Goal: Task Accomplishment & Management: Complete application form

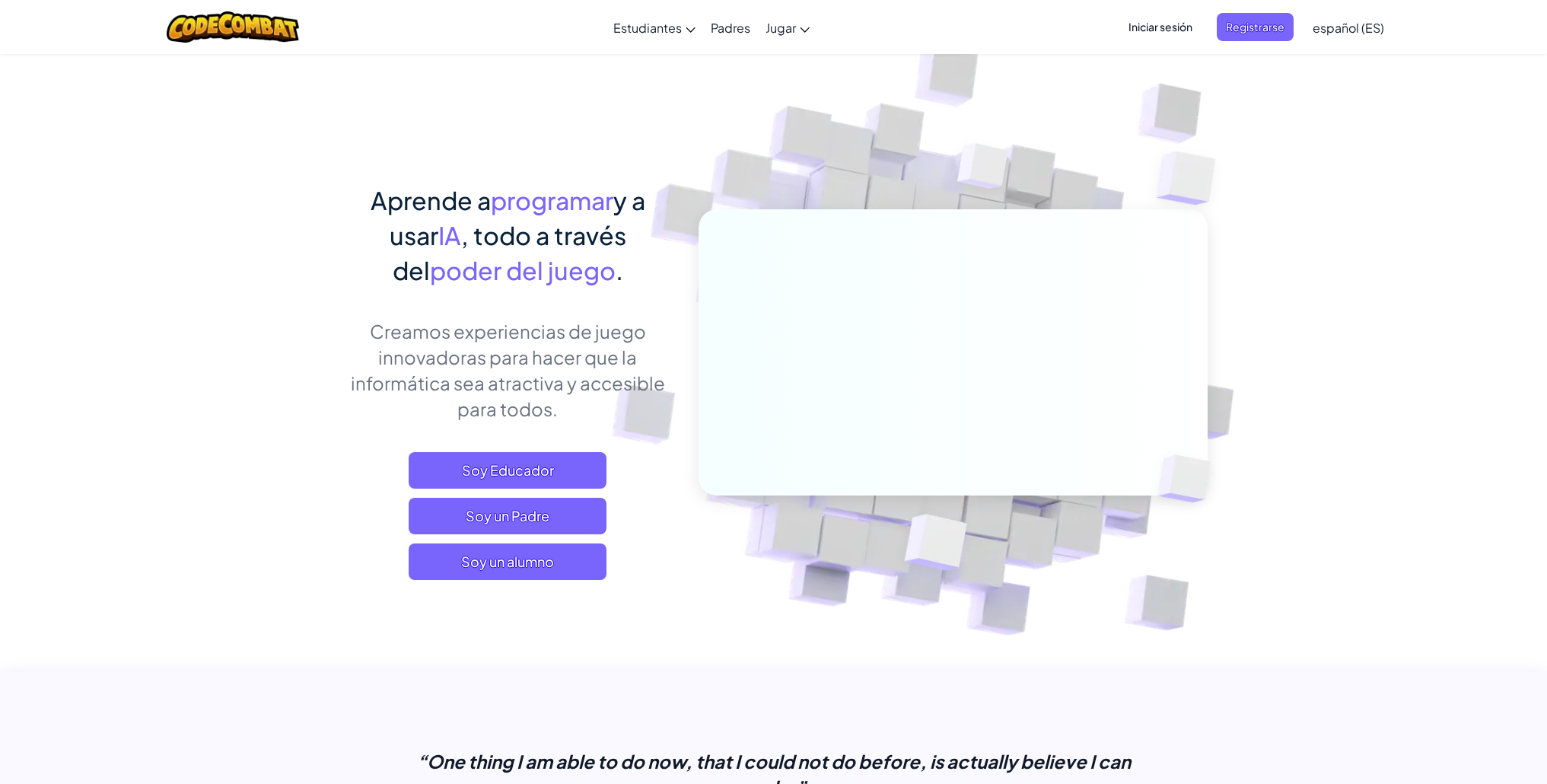
click at [842, 6] on div "Cambiar modo de navegación Estudiantes Crear Cuenta Gratis. Soluciones para esc…" at bounding box center [774, 27] width 1555 height 54
click at [493, 568] on span "Soy un alumno" at bounding box center [507, 561] width 198 height 37
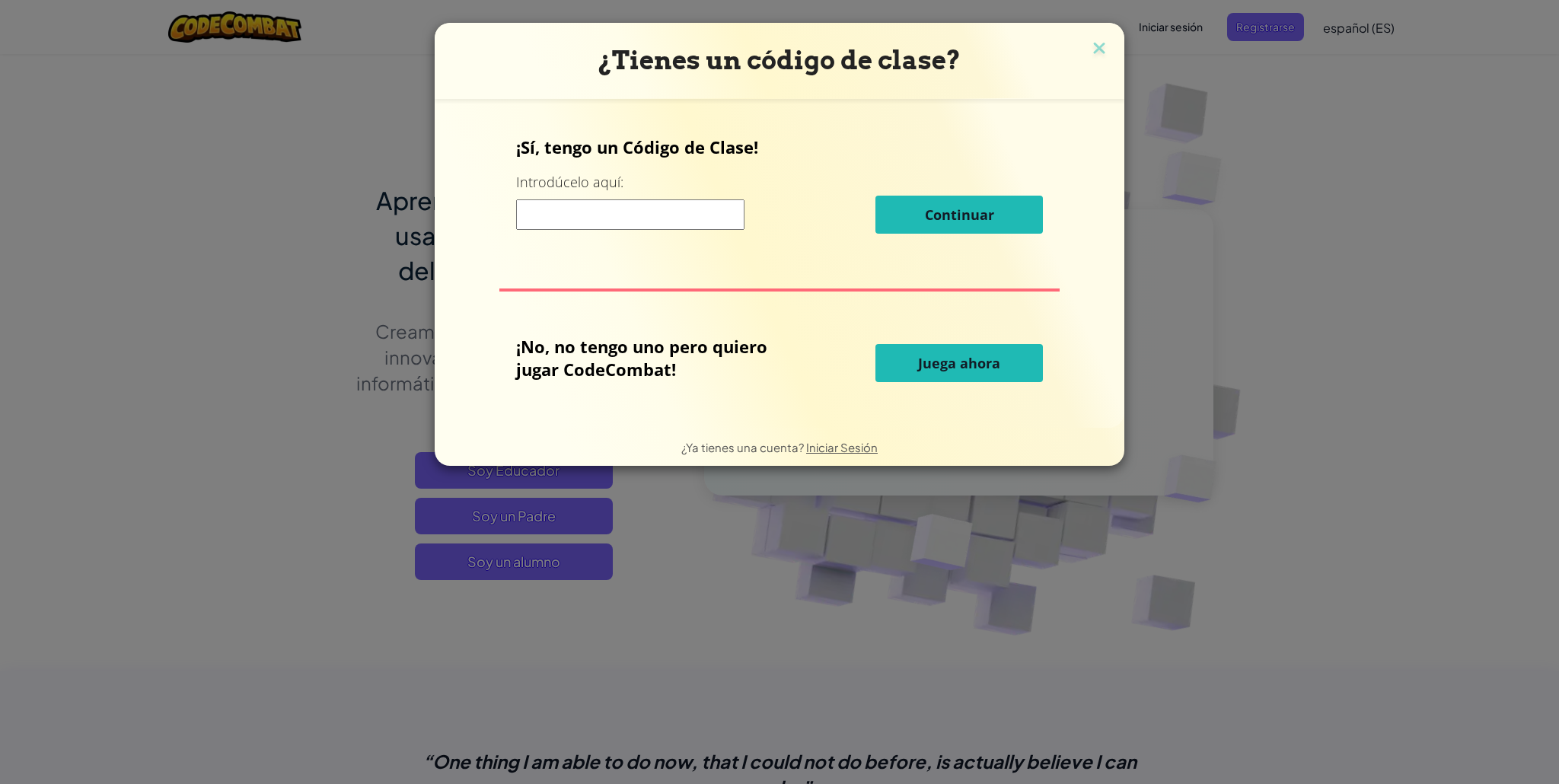
click at [617, 212] on input at bounding box center [630, 215] width 229 height 31
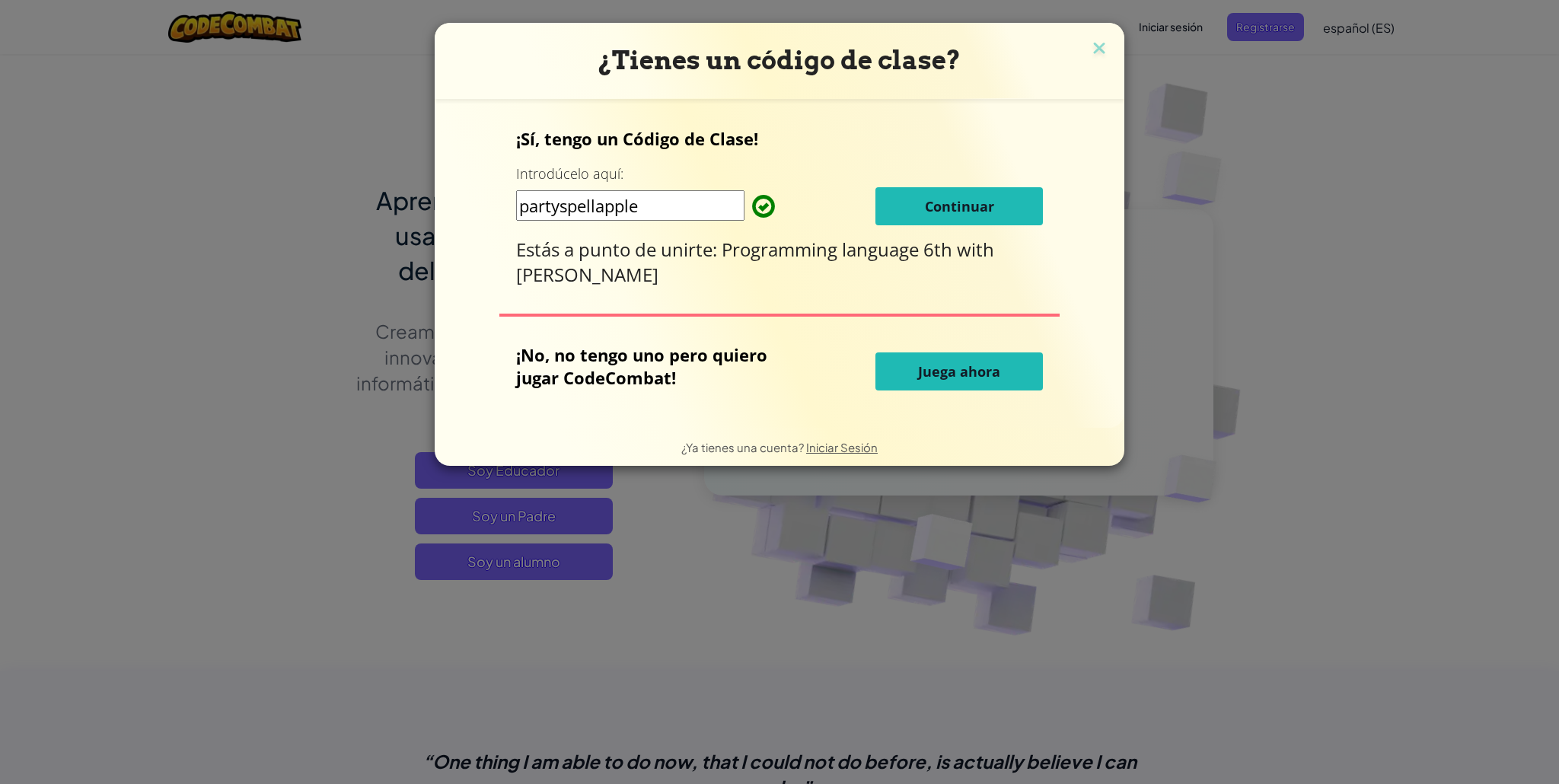
type input "partyspellapple"
click at [944, 200] on span "Continuar" at bounding box center [960, 206] width 69 height 18
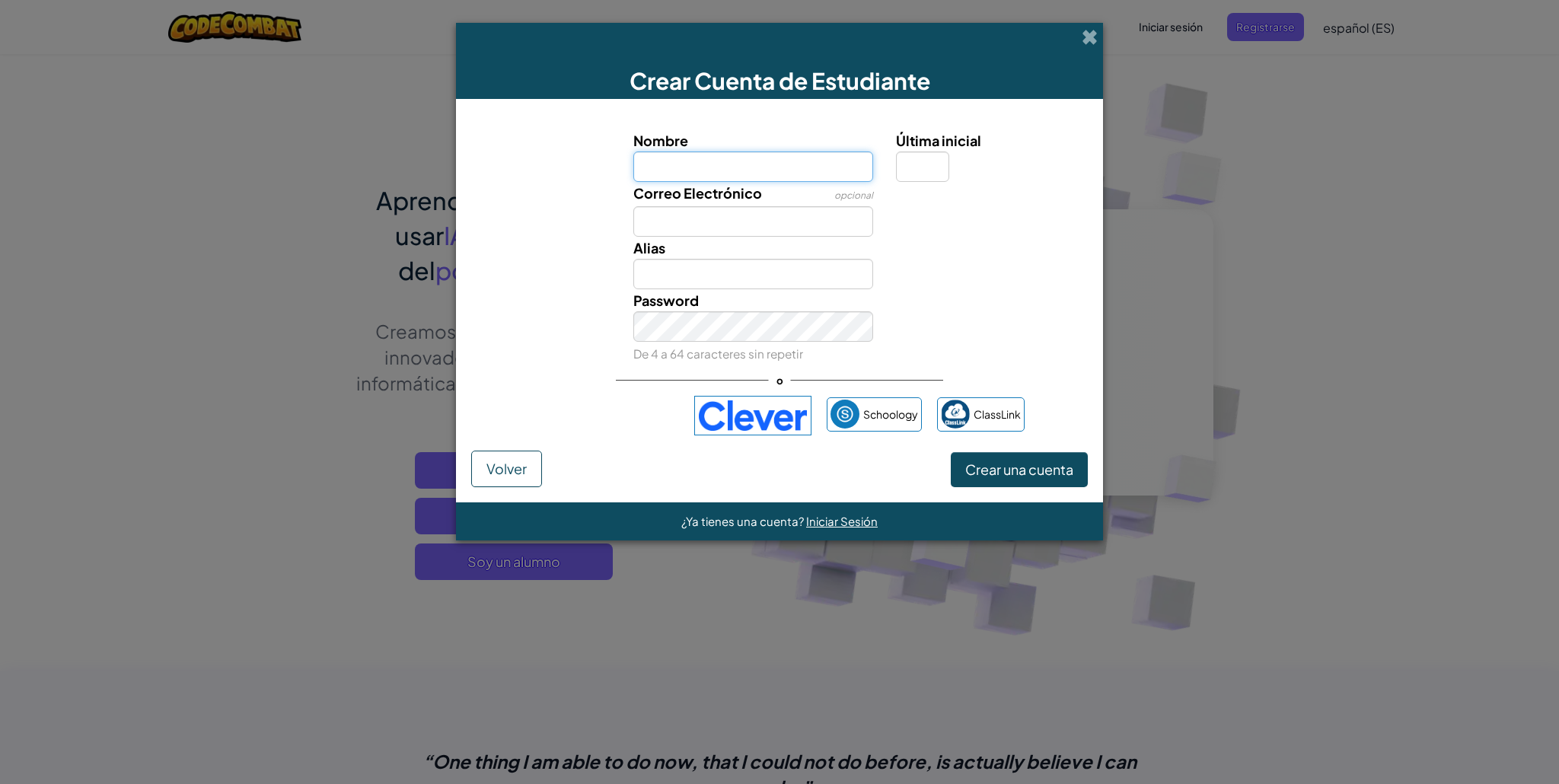
click at [780, 176] on input "Nombre" at bounding box center [753, 166] width 240 height 31
type input "juanfe"
type input "Juanfe"
click at [926, 177] on input "Última inicial" at bounding box center [923, 166] width 53 height 31
type input "y"
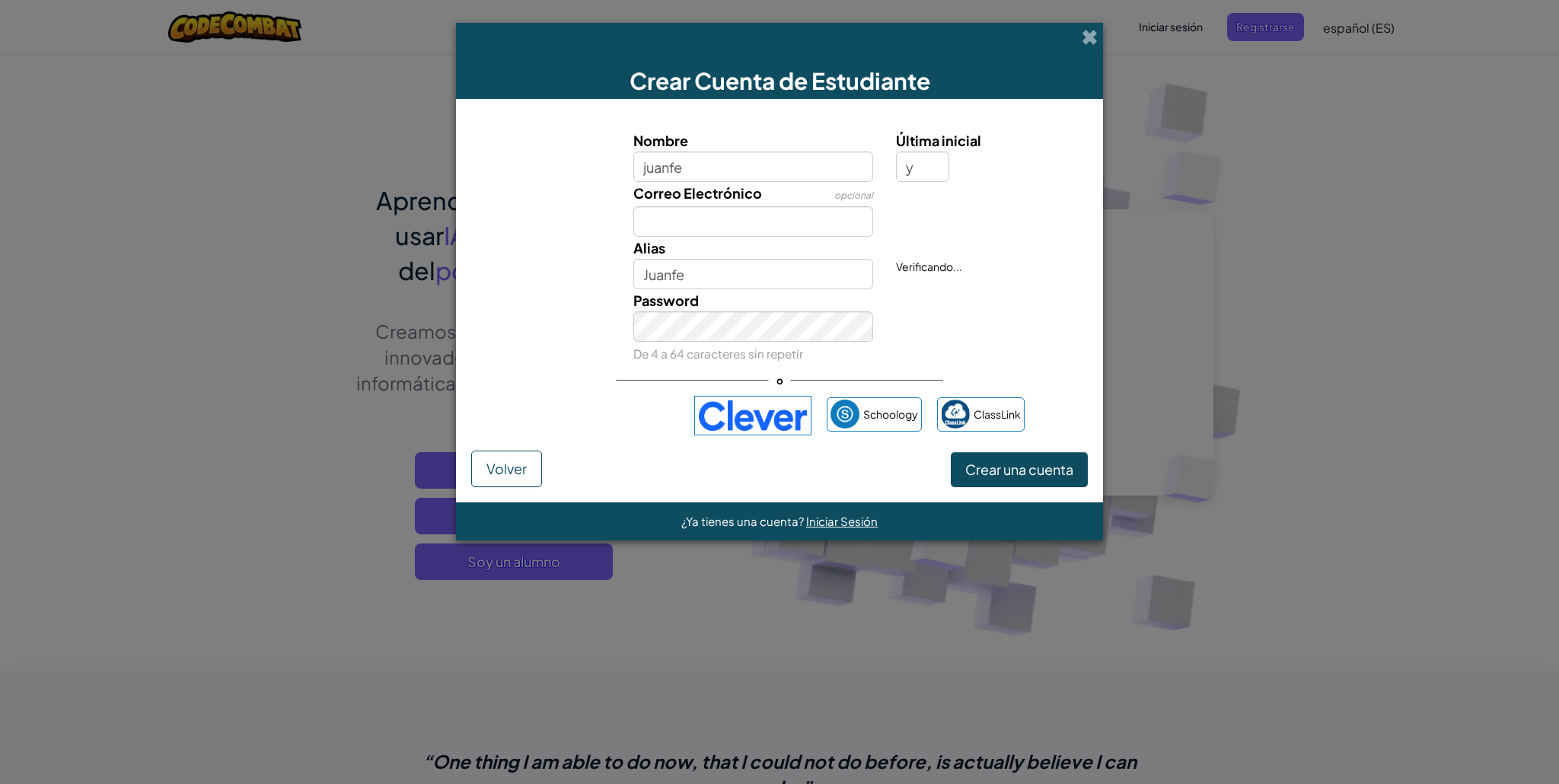
type input "JuanfeY"
click at [749, 173] on input "juanfe" at bounding box center [753, 166] width 240 height 31
type input "juanfeeeee"
click at [725, 279] on input "JuanfeeeeeY" at bounding box center [753, 274] width 240 height 31
type input "Juanfeeeee"
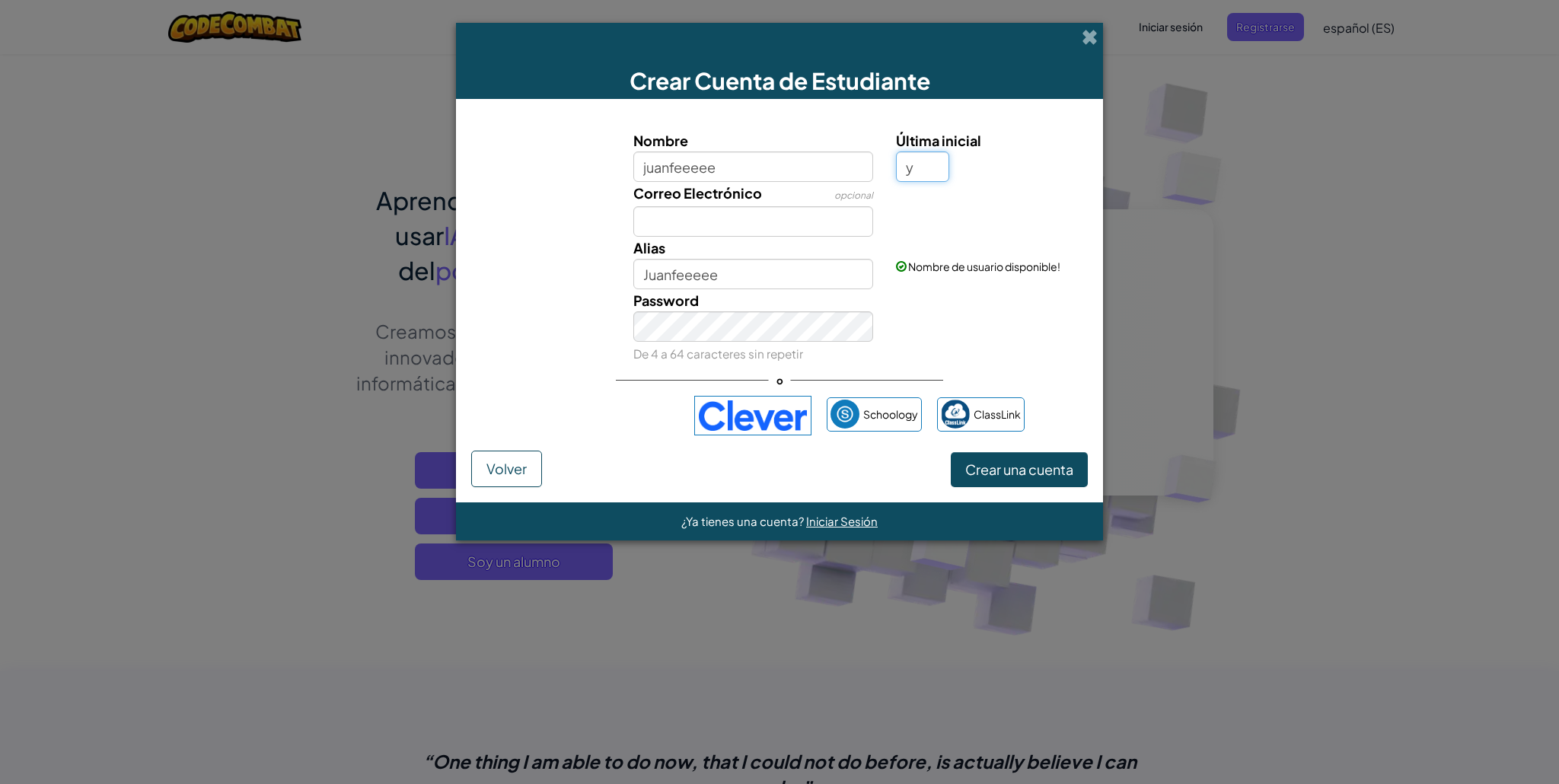
click at [925, 161] on input "y" at bounding box center [923, 166] width 53 height 31
type input "f"
type input "JuanfeeeeeF"
click at [745, 219] on input "Correo Electrónico" at bounding box center [753, 221] width 240 height 31
click at [1009, 461] on span "Crear una cuenta" at bounding box center [1019, 470] width 108 height 18
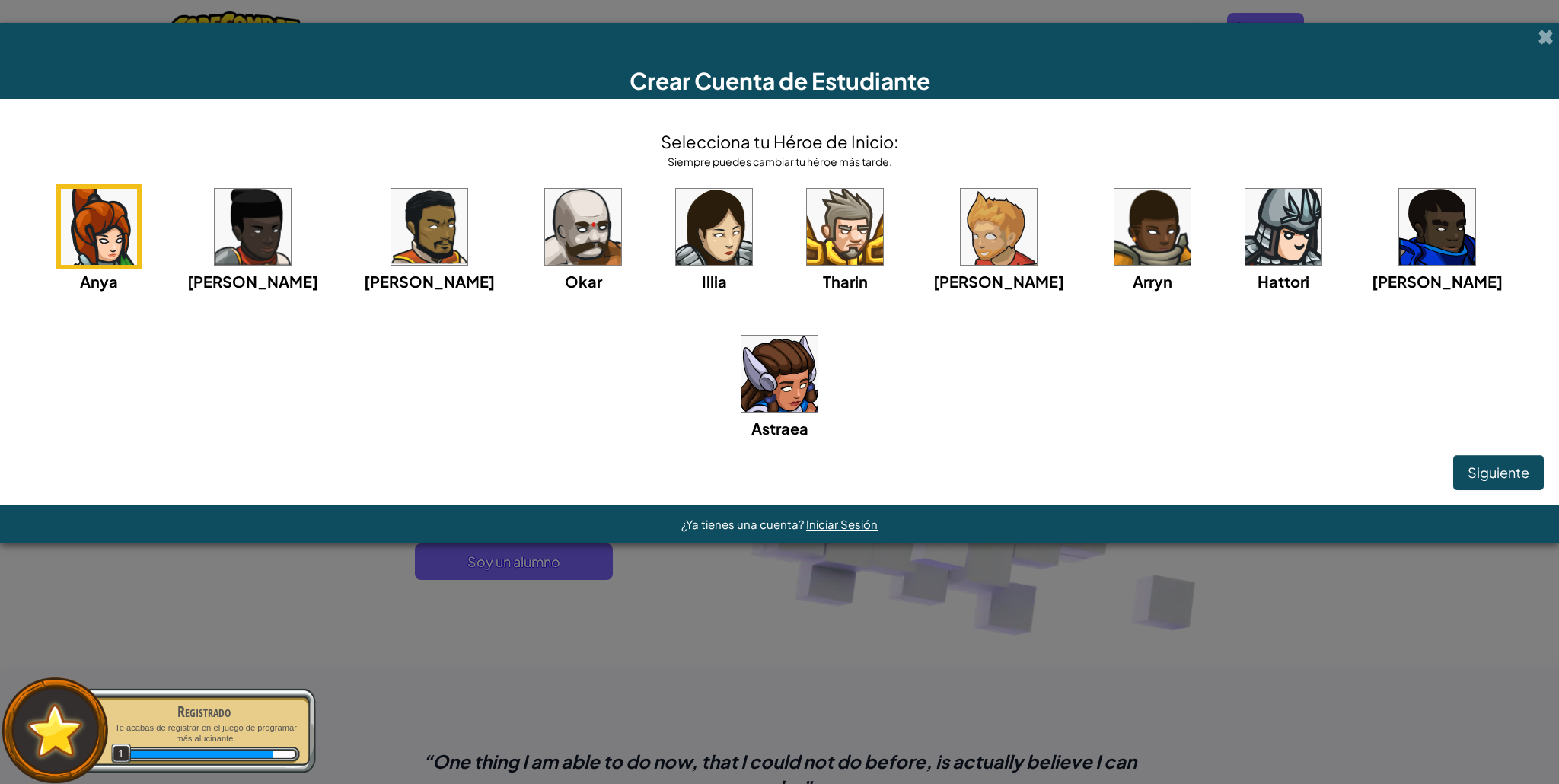
click at [1245, 233] on img at bounding box center [1283, 226] width 76 height 76
click at [1468, 464] on span "Siguiente" at bounding box center [1499, 473] width 61 height 18
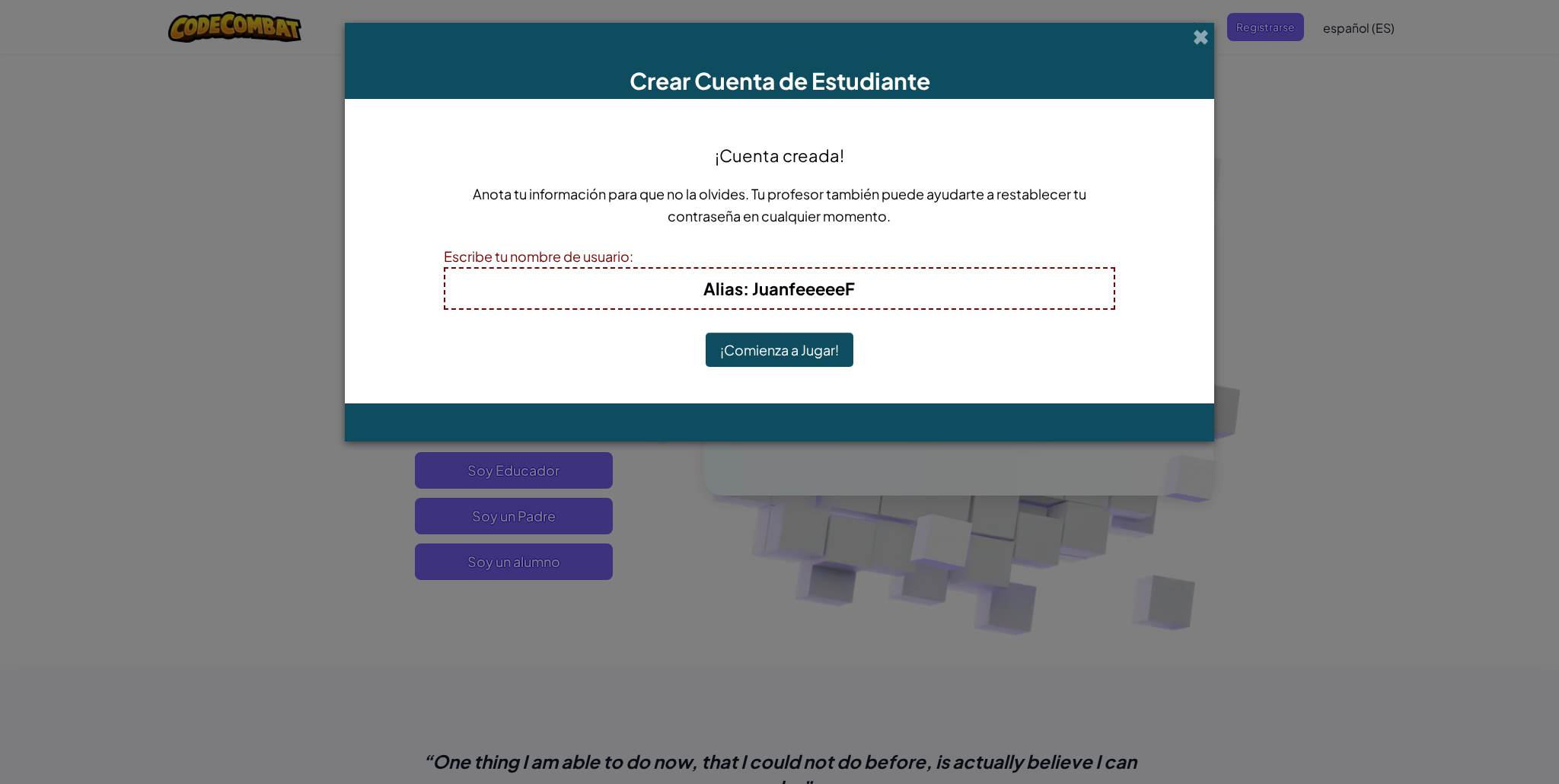
click at [864, 290] on h4 "Alias : JuanfeeeeeF" at bounding box center [780, 288] width 638 height 25
click at [858, 281] on h4 "Alias : JuanfeeeeeF" at bounding box center [780, 288] width 638 height 25
click at [798, 278] on b "Alias : JuanfeeeeeF" at bounding box center [779, 289] width 151 height 22
click at [856, 288] on h4 "Alias : JuanfeeeeeF" at bounding box center [780, 288] width 638 height 25
click at [733, 296] on span "Alias" at bounding box center [723, 289] width 40 height 22
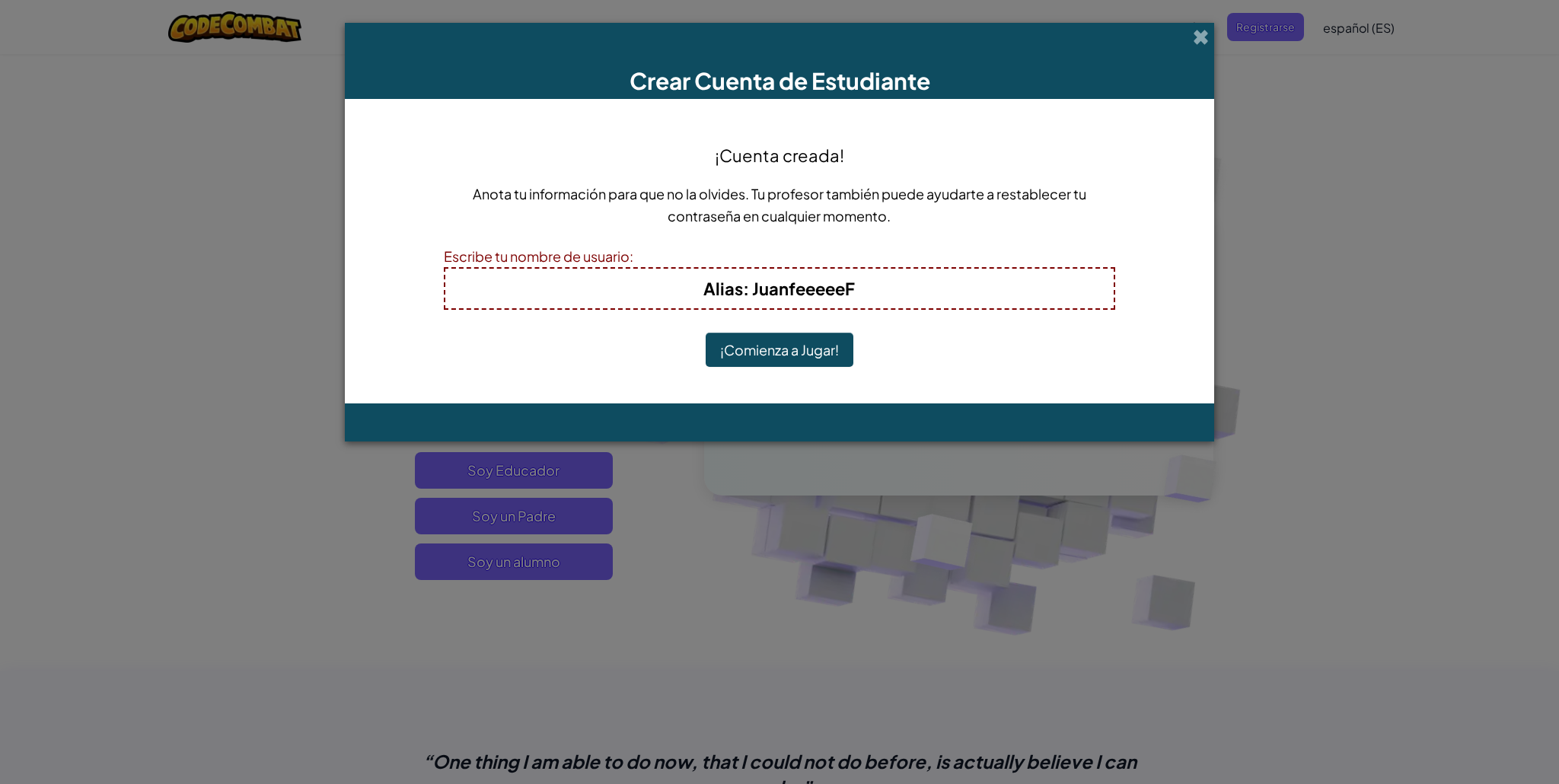
click at [740, 289] on span "Alias" at bounding box center [723, 289] width 40 height 22
click at [784, 352] on button "¡Comienza a Jugar!" at bounding box center [779, 349] width 147 height 35
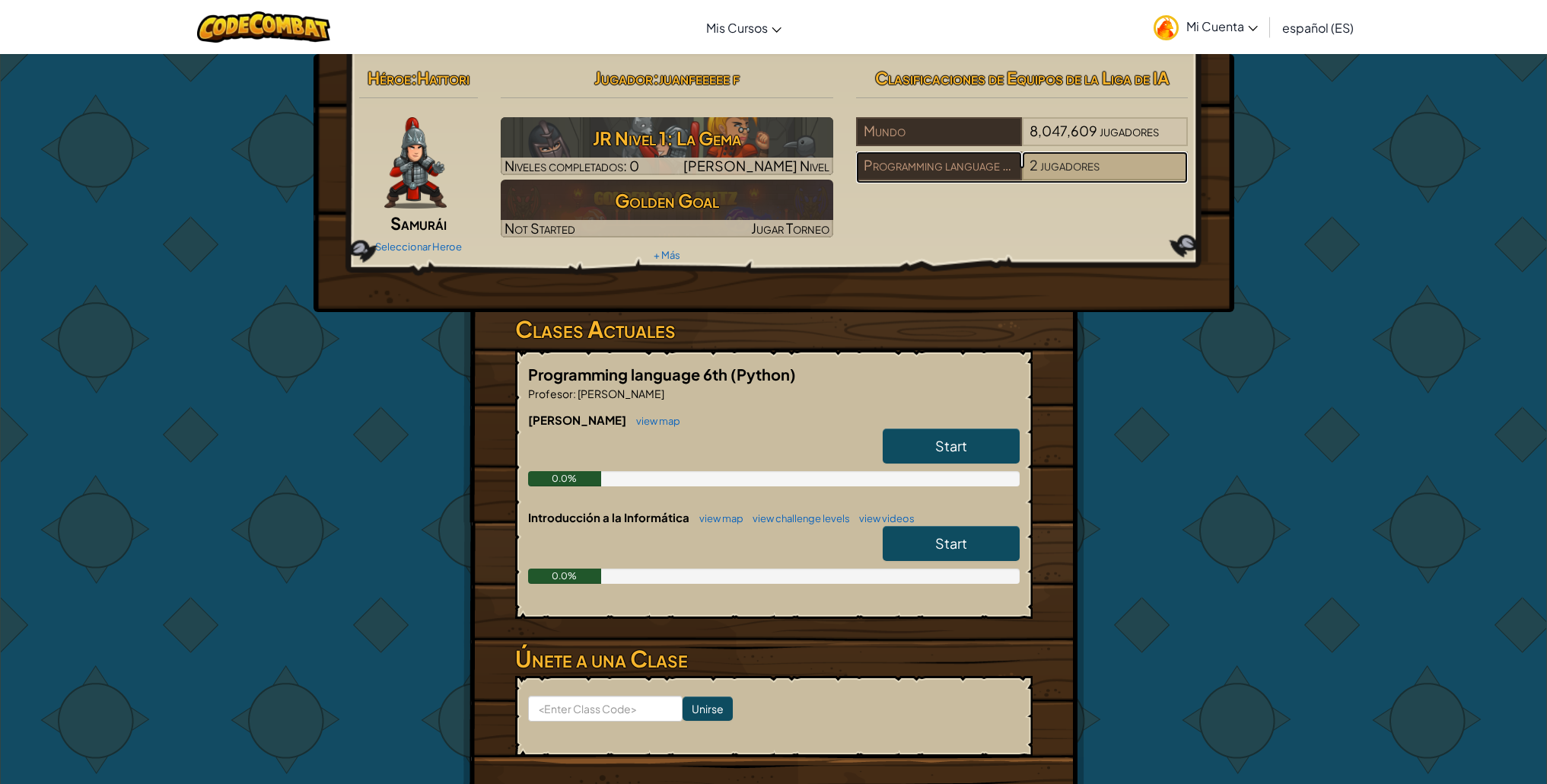
click at [1030, 163] on span "2" at bounding box center [1034, 165] width 8 height 18
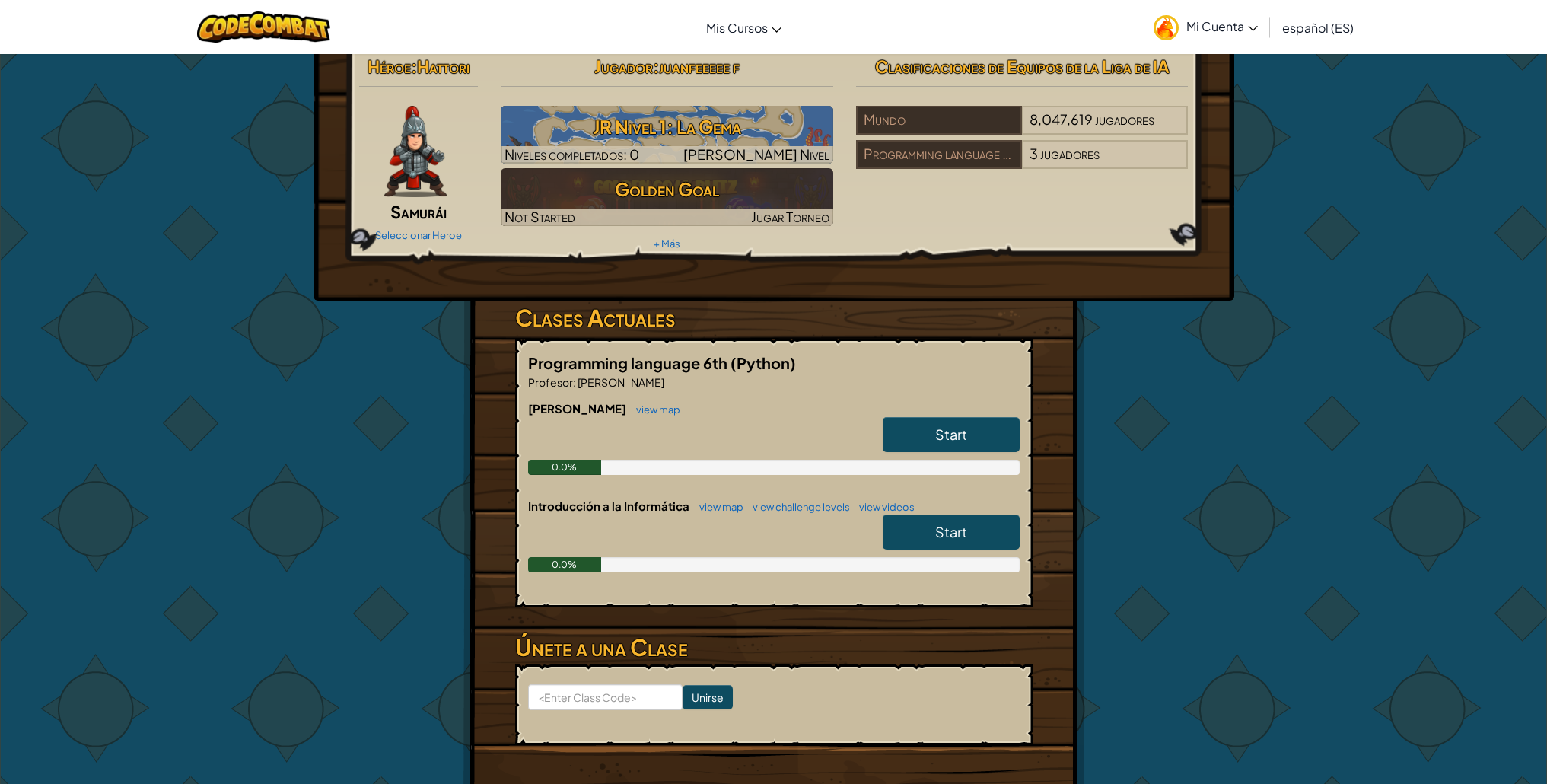
scroll to position [12, 0]
click at [928, 444] on link "Start" at bounding box center [952, 433] width 137 height 35
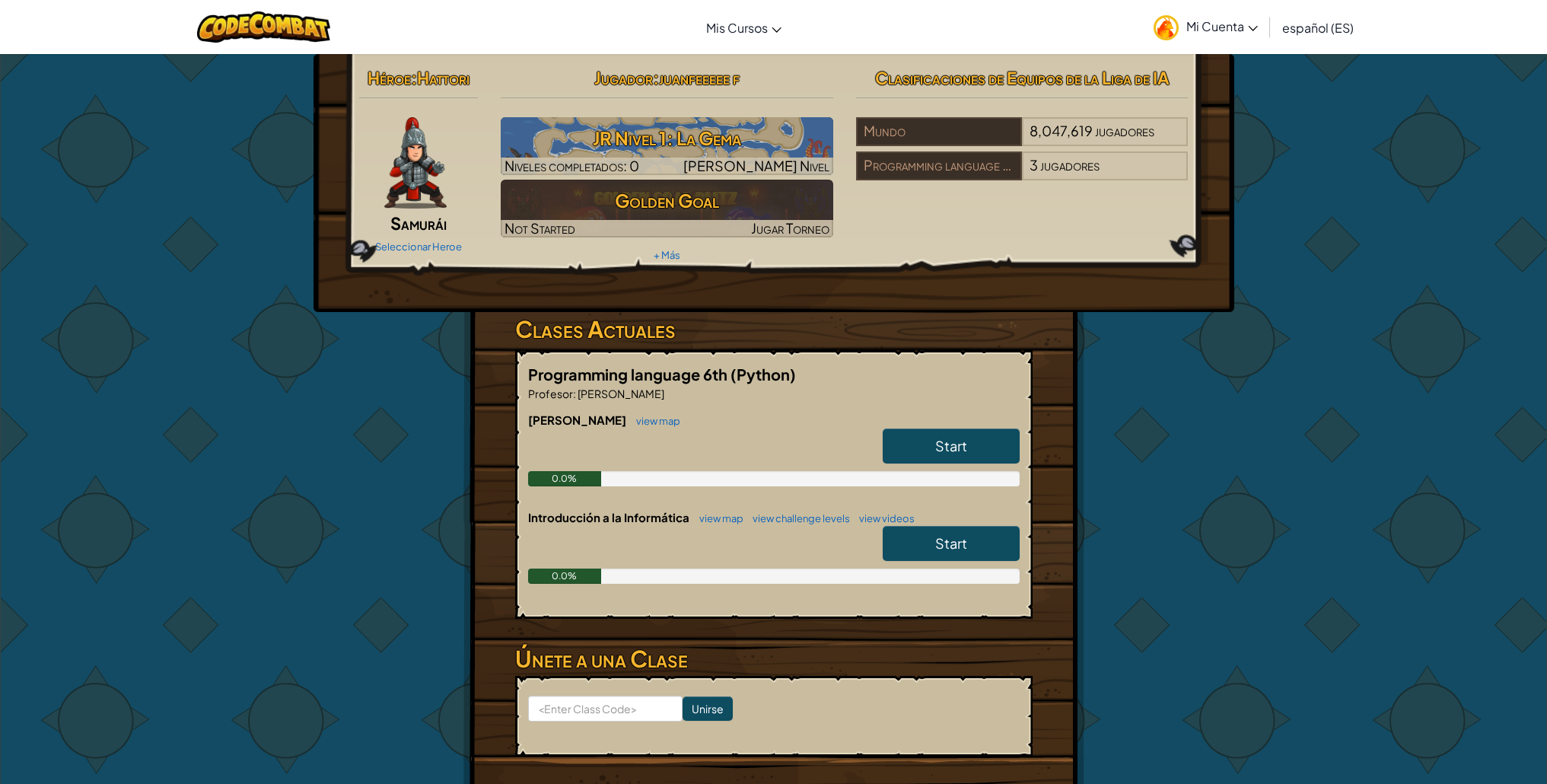
select select "es-ES"
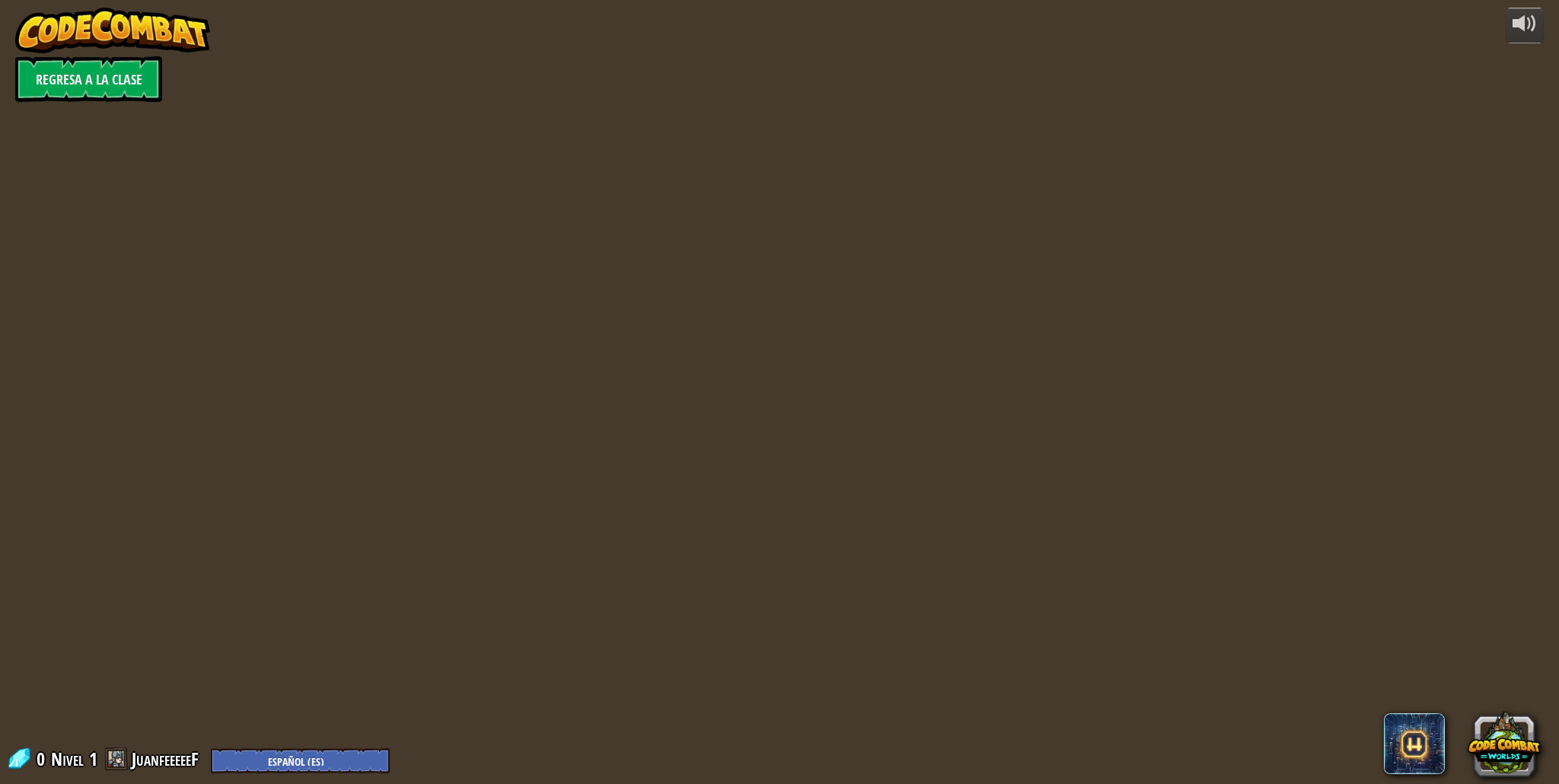
select select "es-ES"
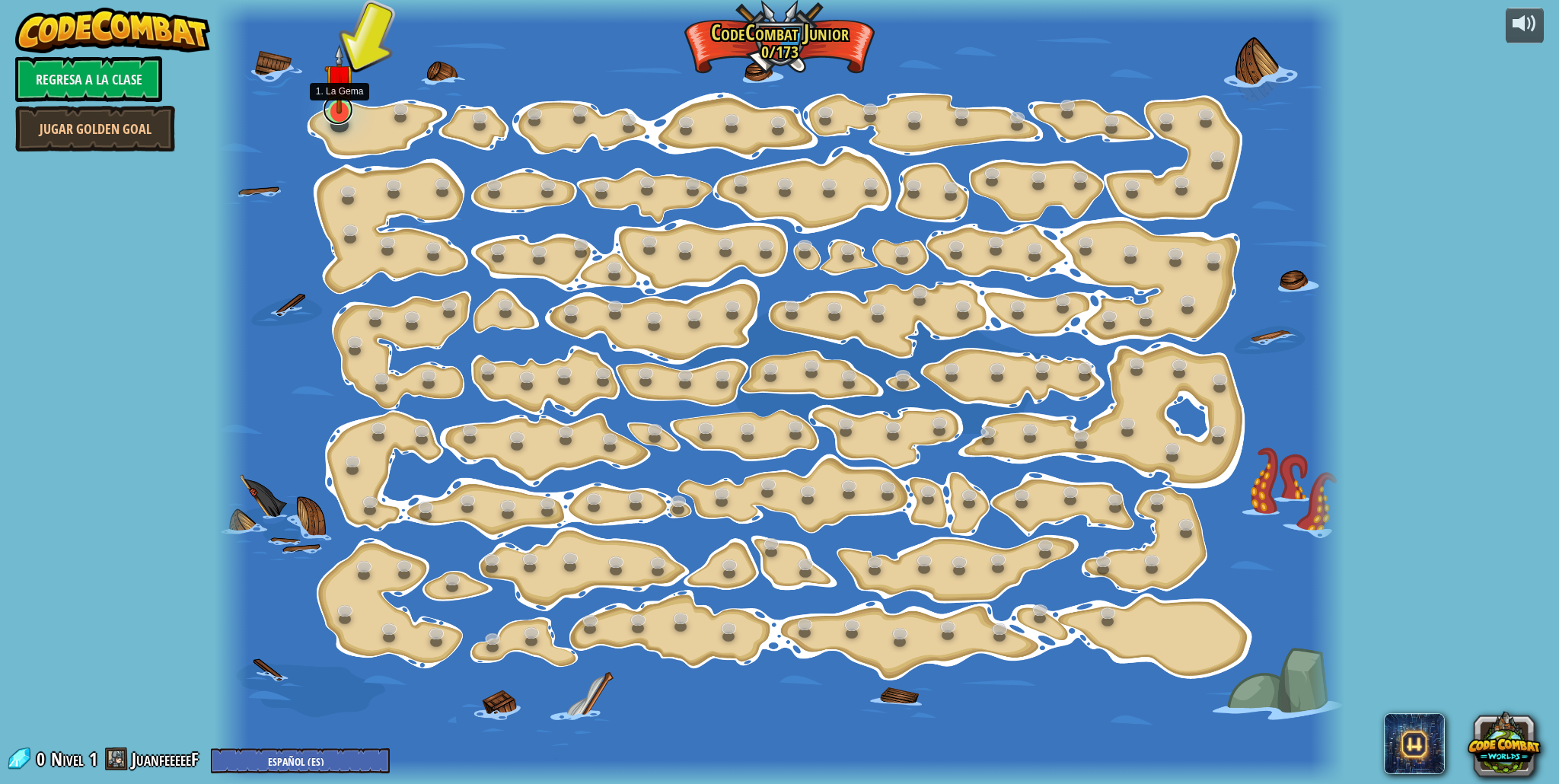
click at [344, 114] on link at bounding box center [337, 109] width 31 height 31
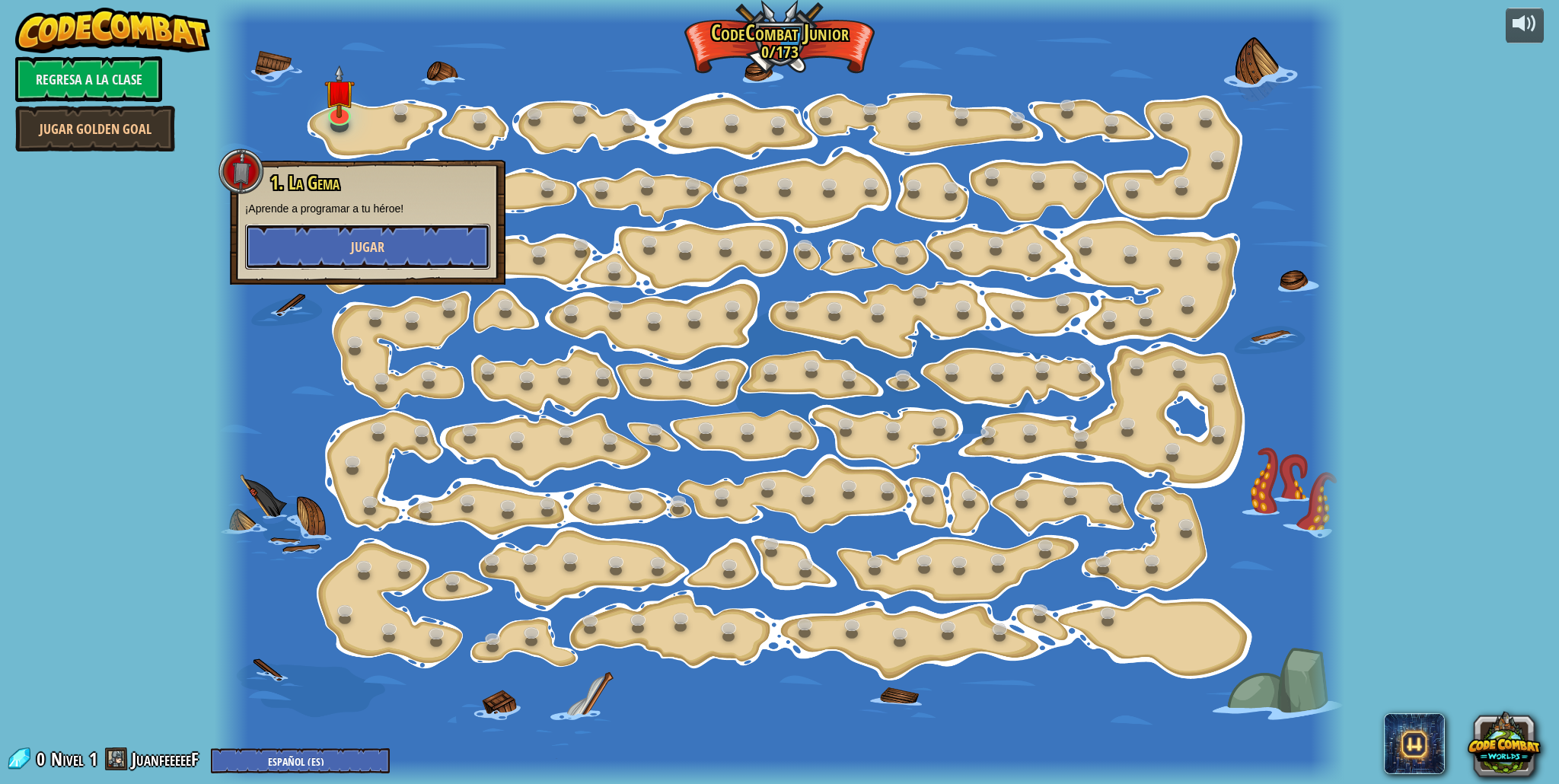
click at [356, 243] on span "Jugar" at bounding box center [368, 246] width 34 height 19
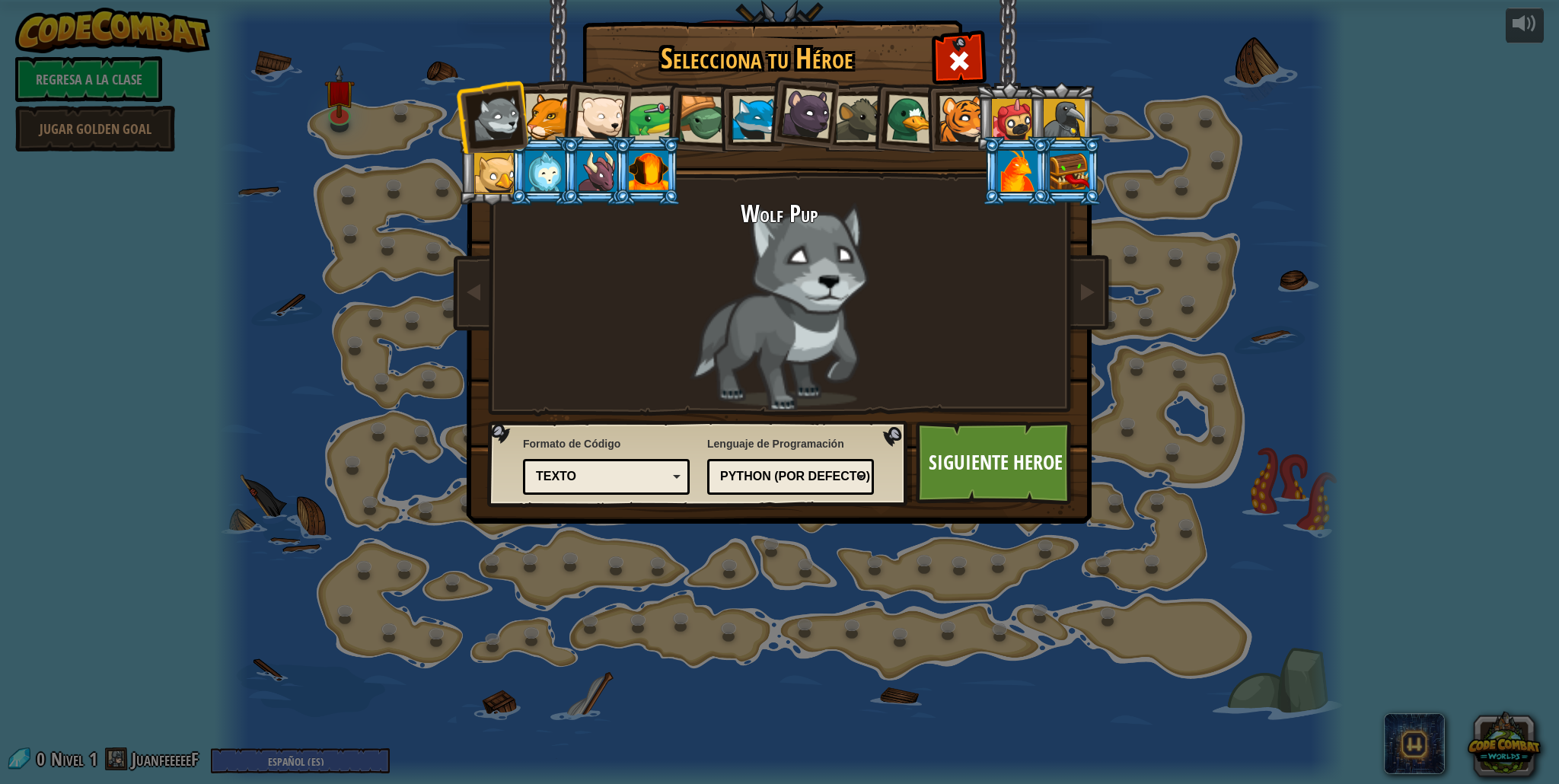
click at [665, 111] on li at bounding box center [698, 118] width 72 height 73
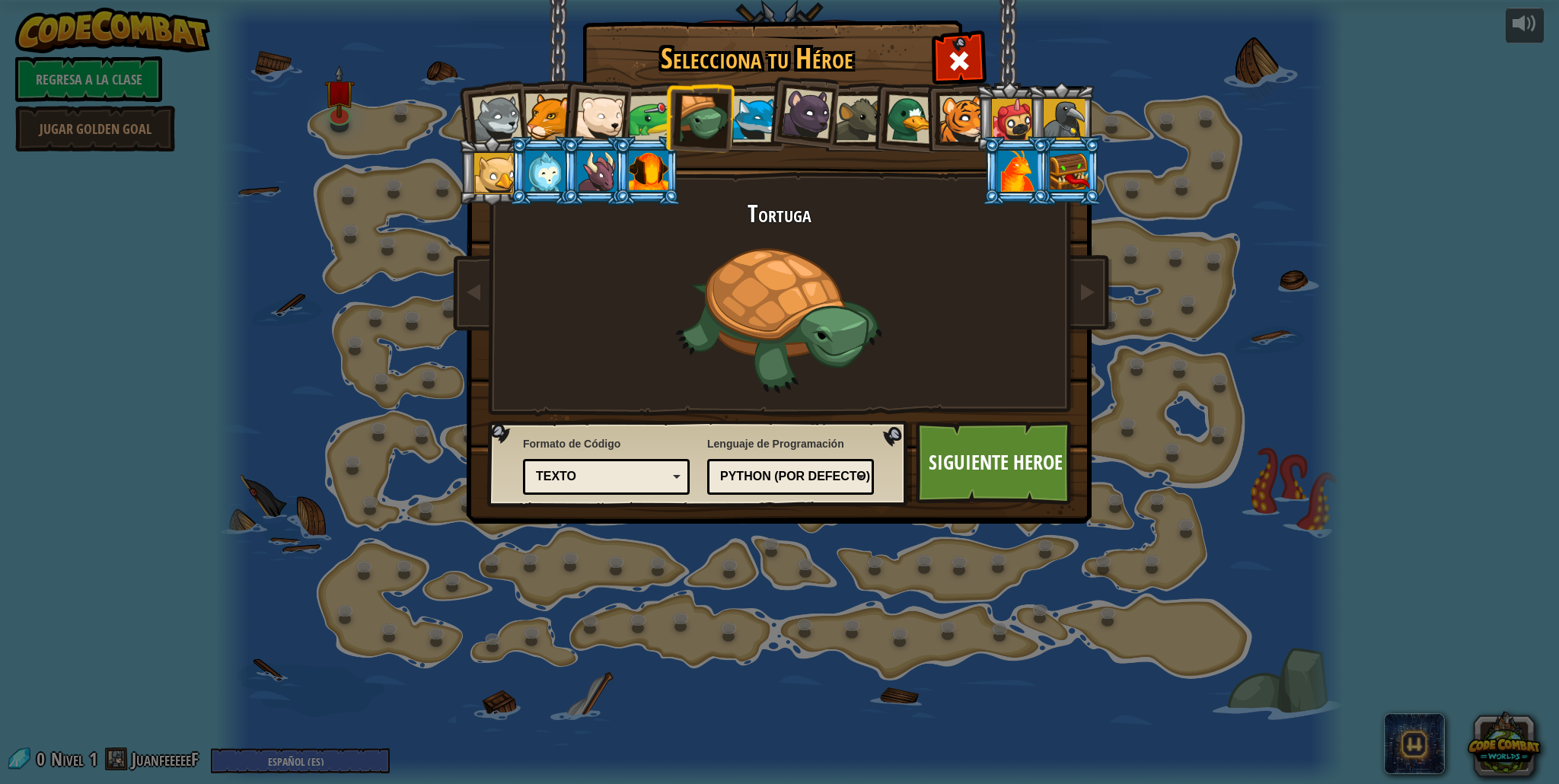
click at [650, 114] on div at bounding box center [653, 119] width 47 height 47
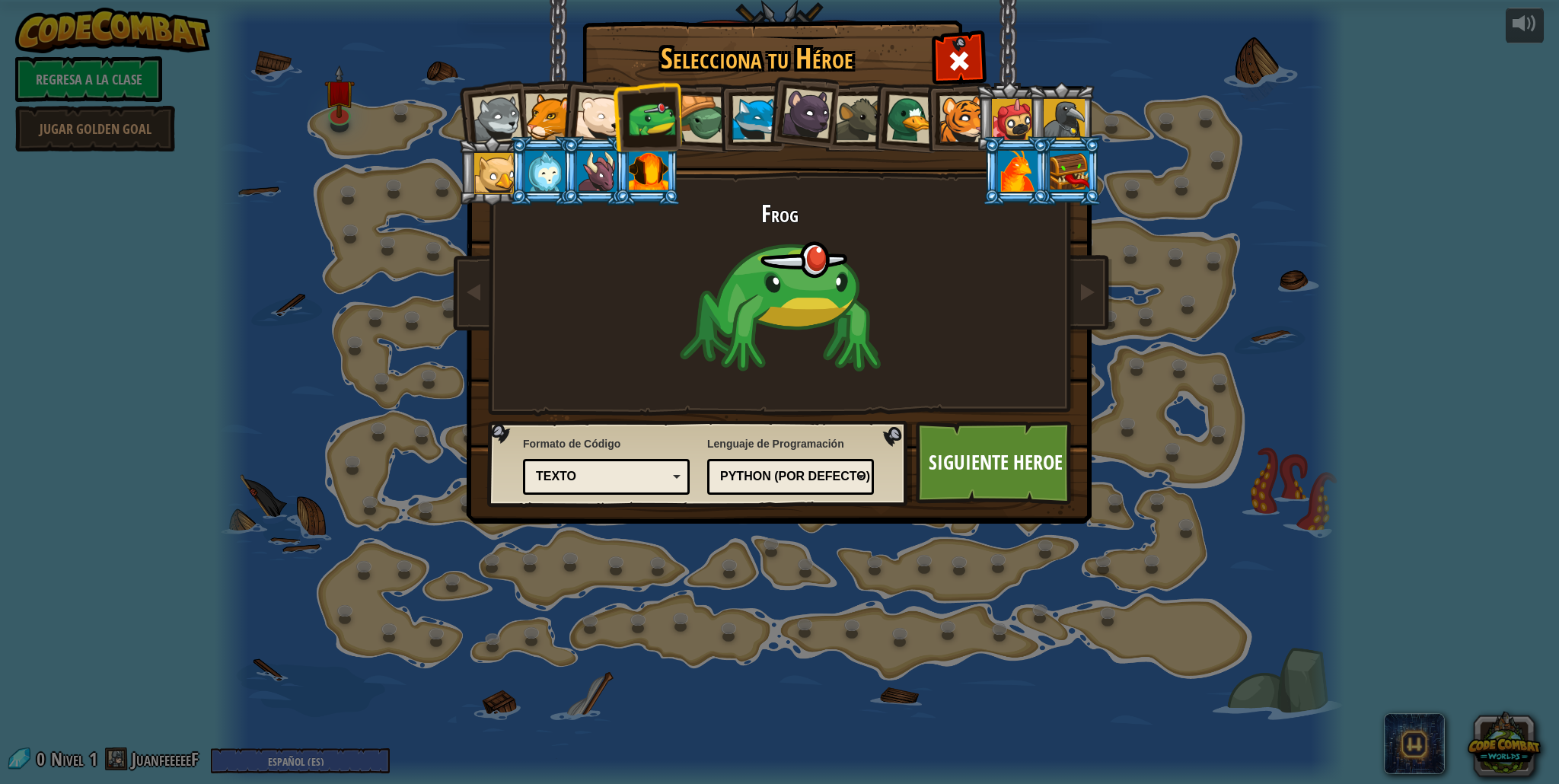
click at [1006, 159] on div at bounding box center [1018, 171] width 40 height 42
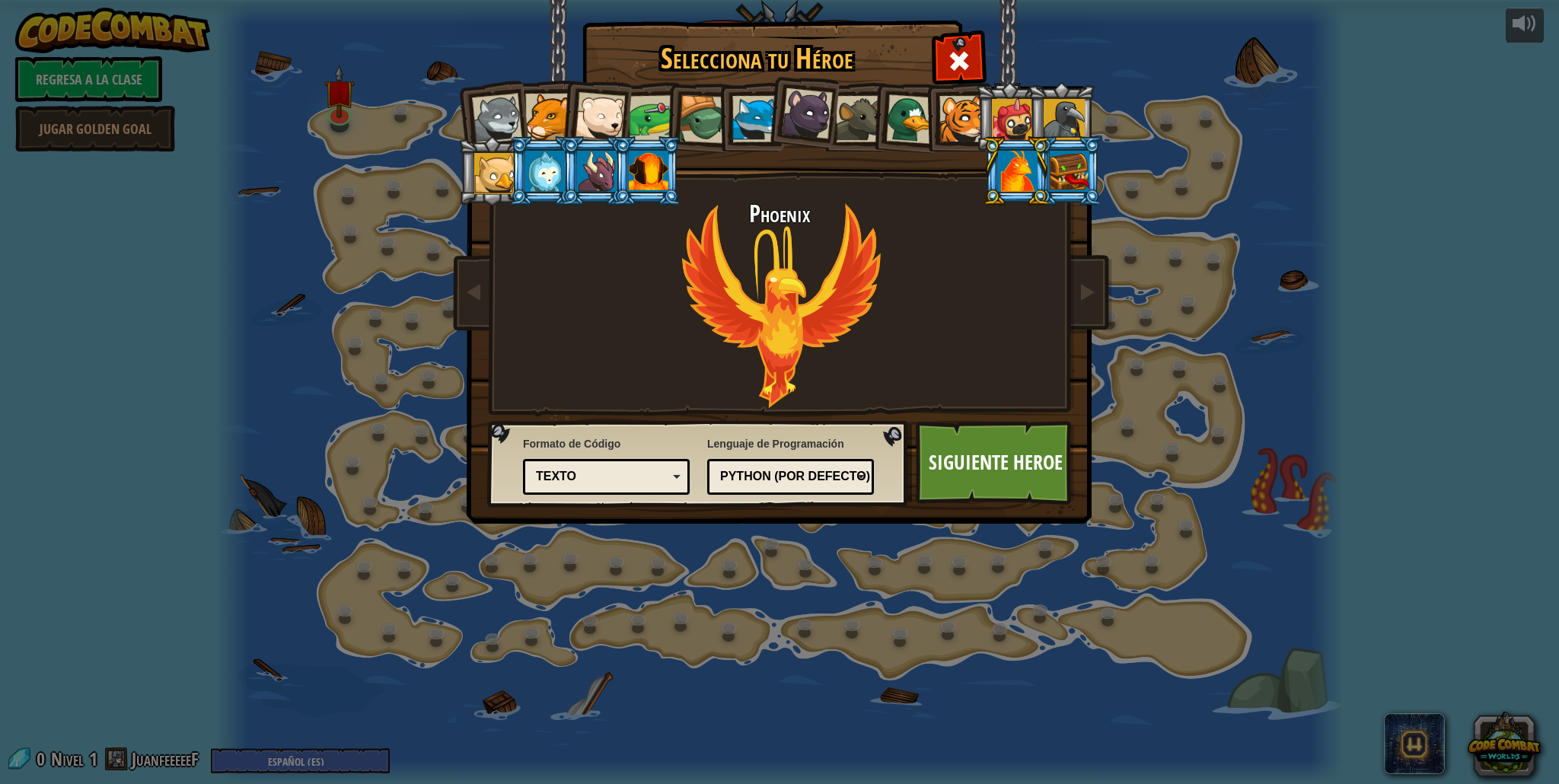
click at [629, 169] on div at bounding box center [649, 171] width 40 height 42
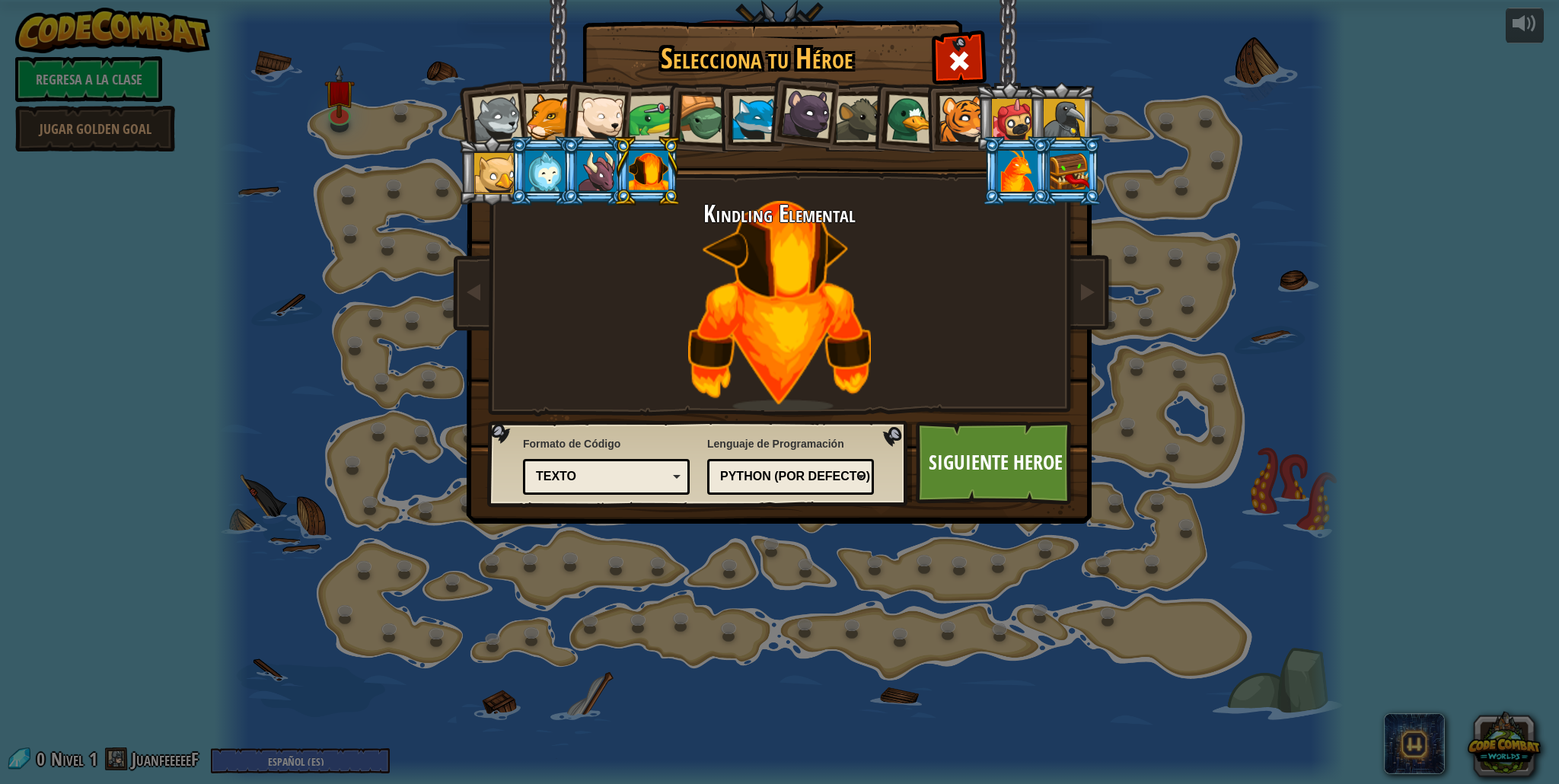
click at [601, 172] on div at bounding box center [596, 171] width 40 height 42
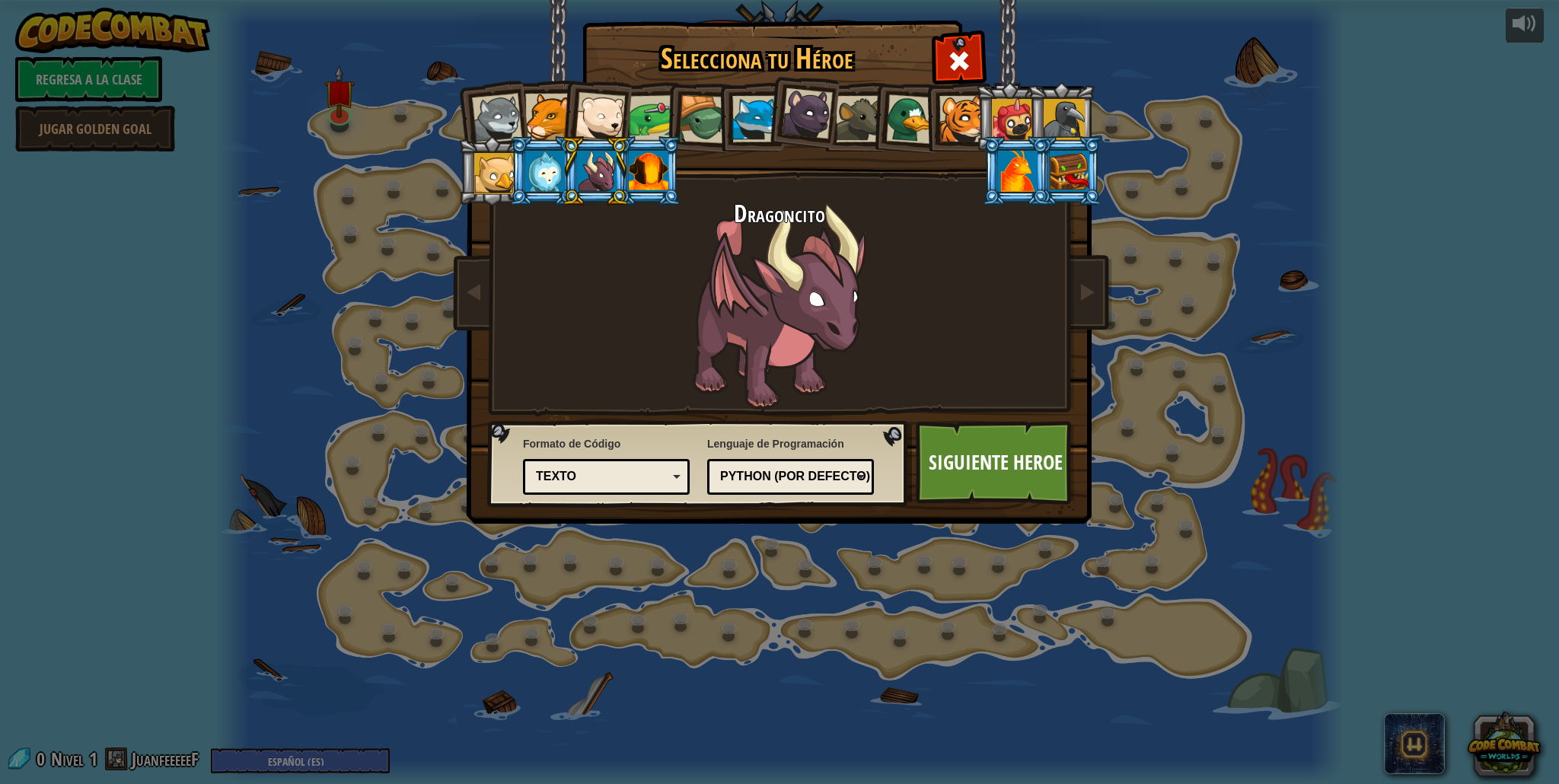
click at [569, 173] on li at bounding box center [595, 171] width 68 height 69
click at [544, 176] on div at bounding box center [545, 171] width 40 height 42
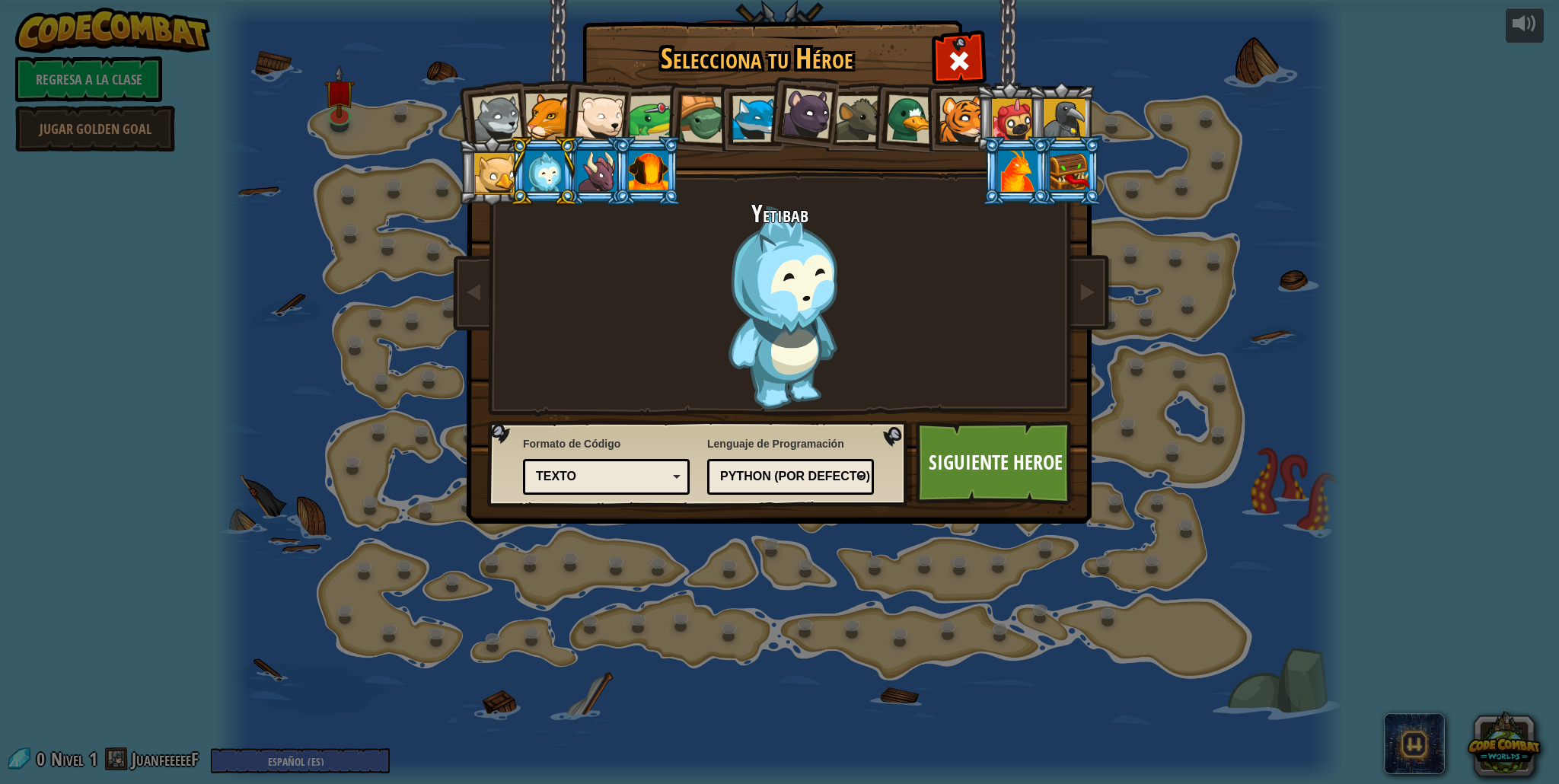
click at [516, 171] on li at bounding box center [543, 171] width 68 height 69
click at [489, 170] on div at bounding box center [495, 174] width 42 height 42
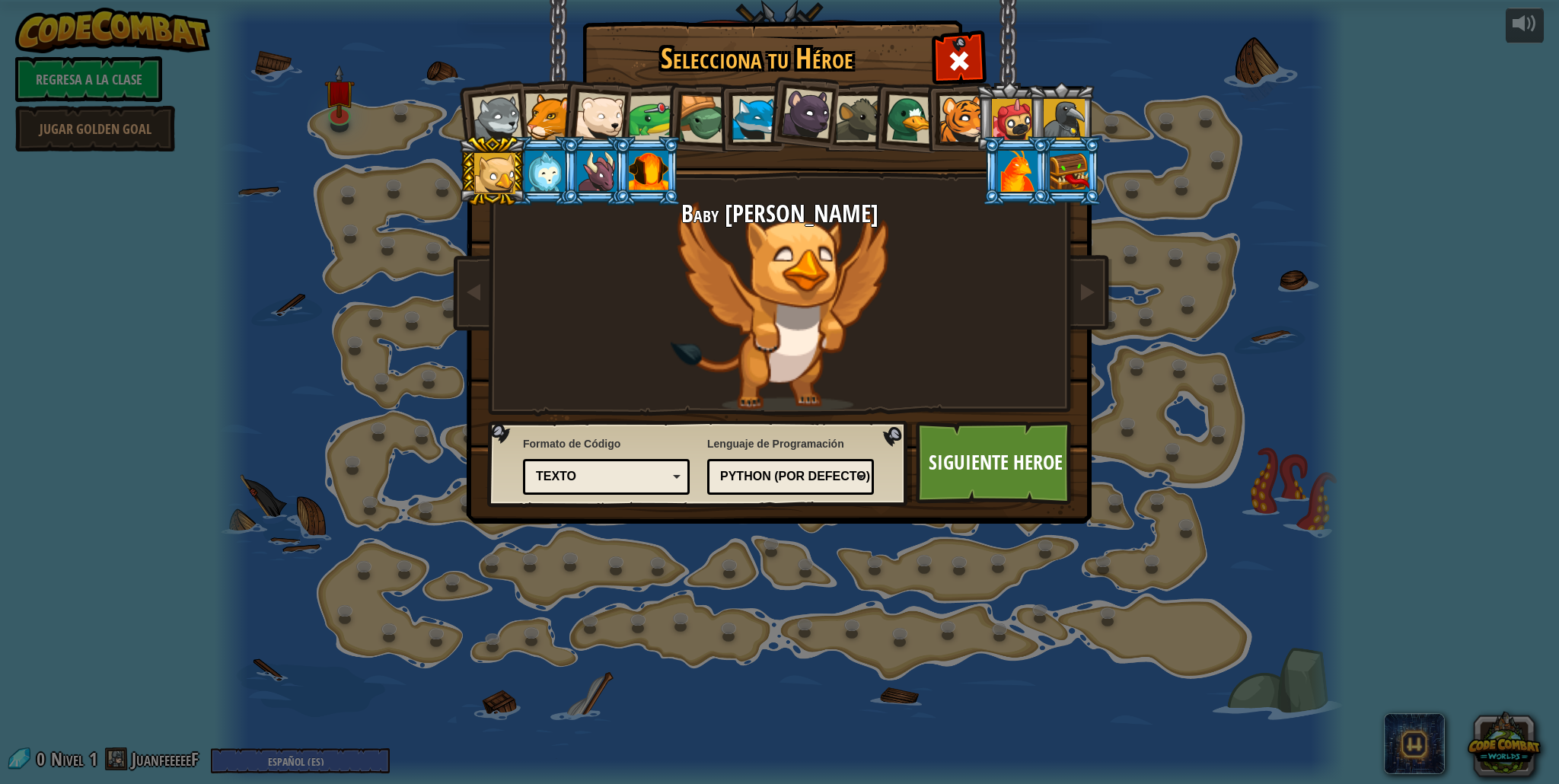
click at [1053, 108] on div at bounding box center [1064, 120] width 42 height 42
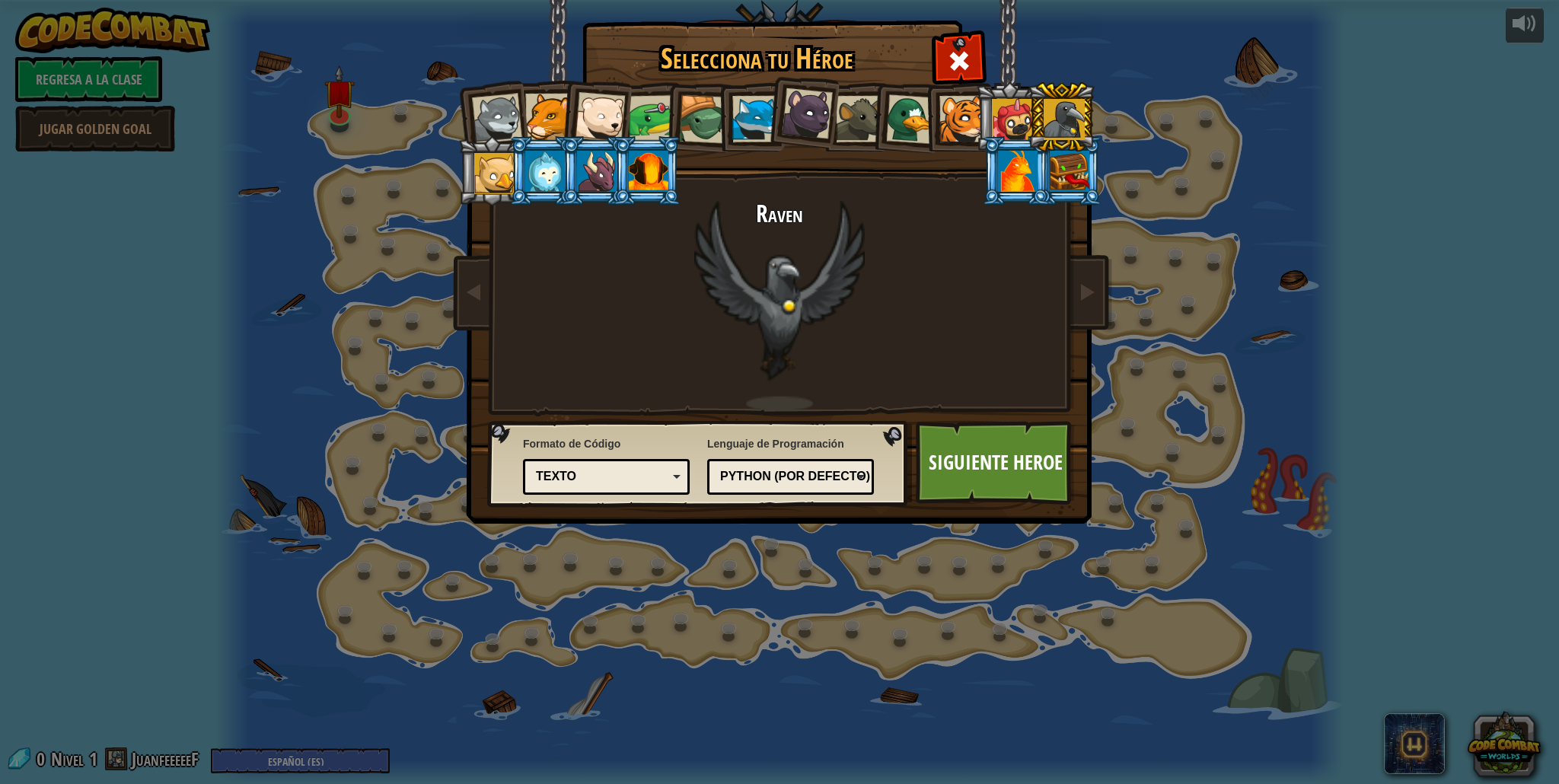
click at [837, 467] on div "Python (Por defecto)" at bounding box center [790, 477] width 147 height 24
click at [646, 543] on div "Selecciona tu Héroe 0 Wolf Pup Cougar Polar Bear Cub Frog Tortuga Blue Fox Pant…" at bounding box center [780, 392] width 1559 height 784
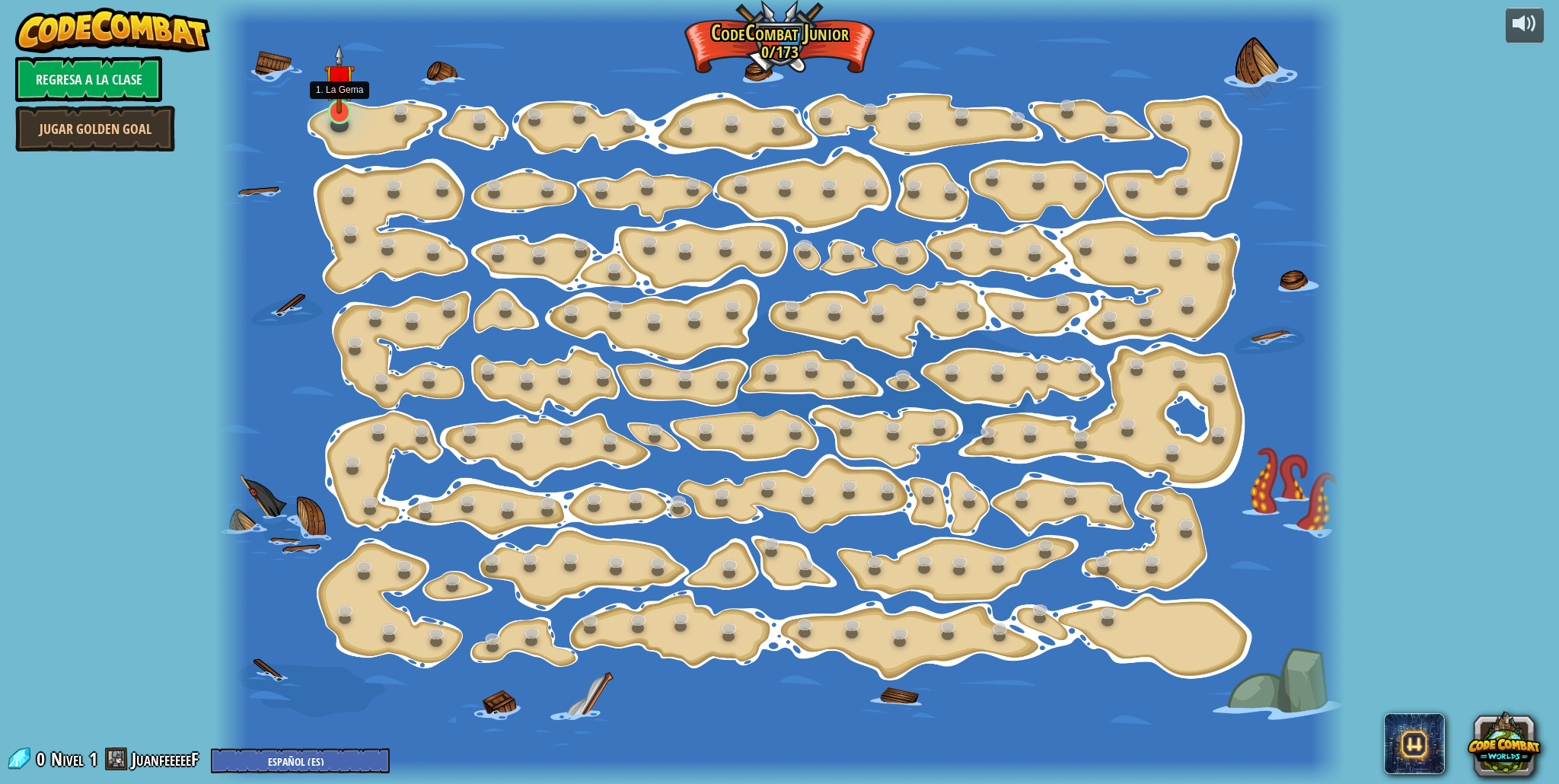
click at [328, 107] on img at bounding box center [339, 79] width 31 height 70
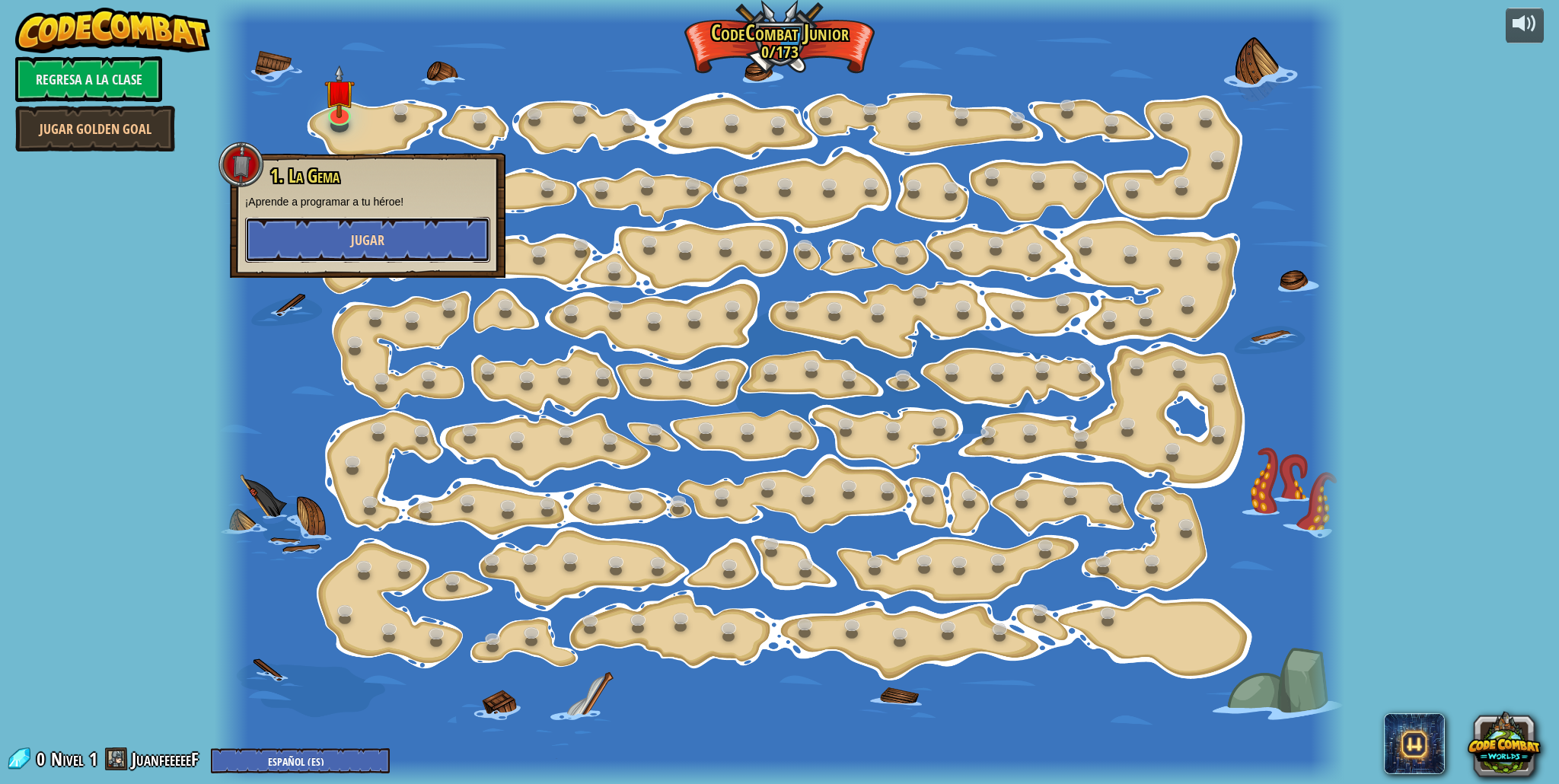
click at [384, 256] on button "Jugar" at bounding box center [368, 239] width 245 height 45
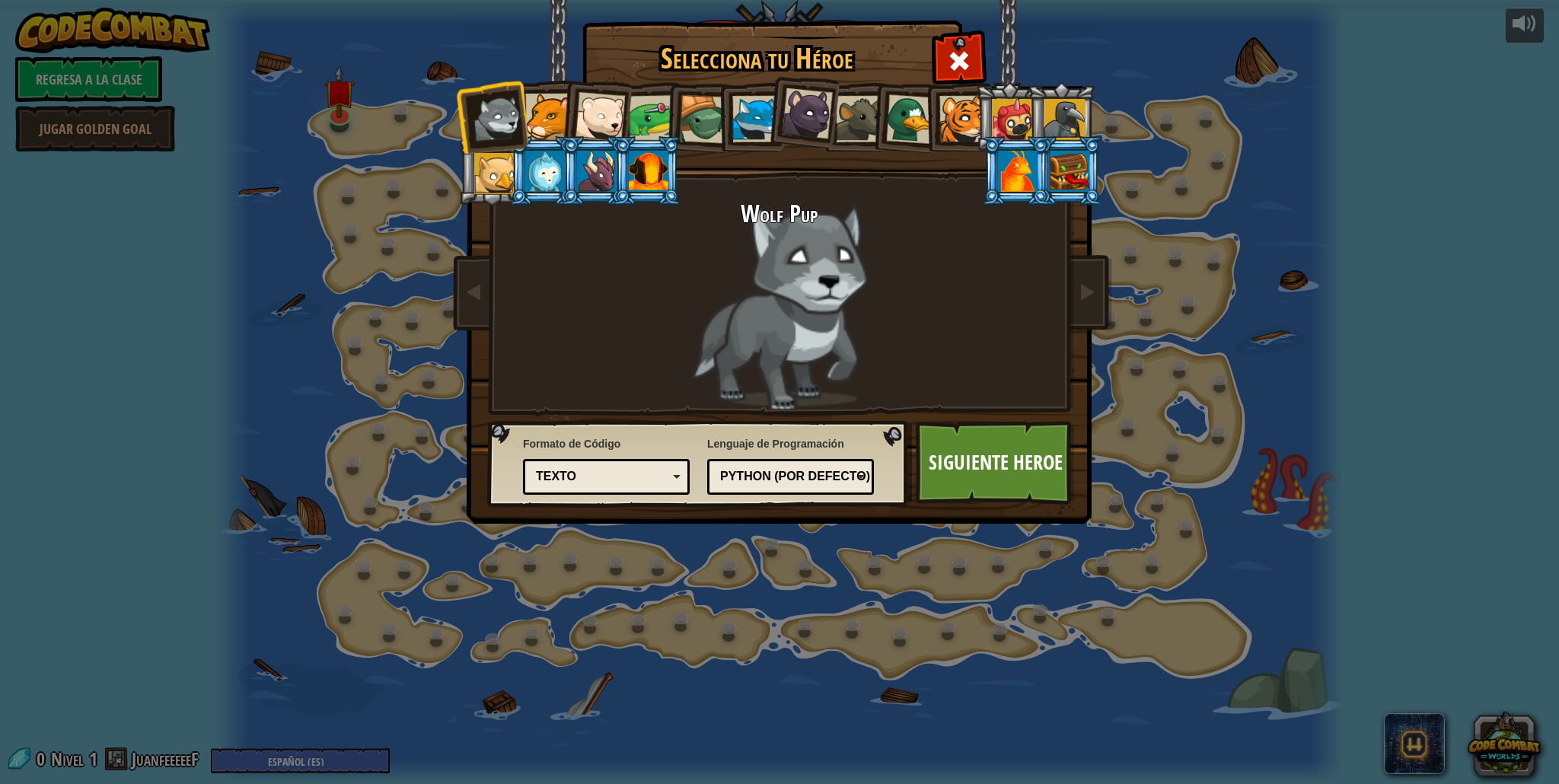
click at [1035, 165] on div at bounding box center [1018, 171] width 40 height 42
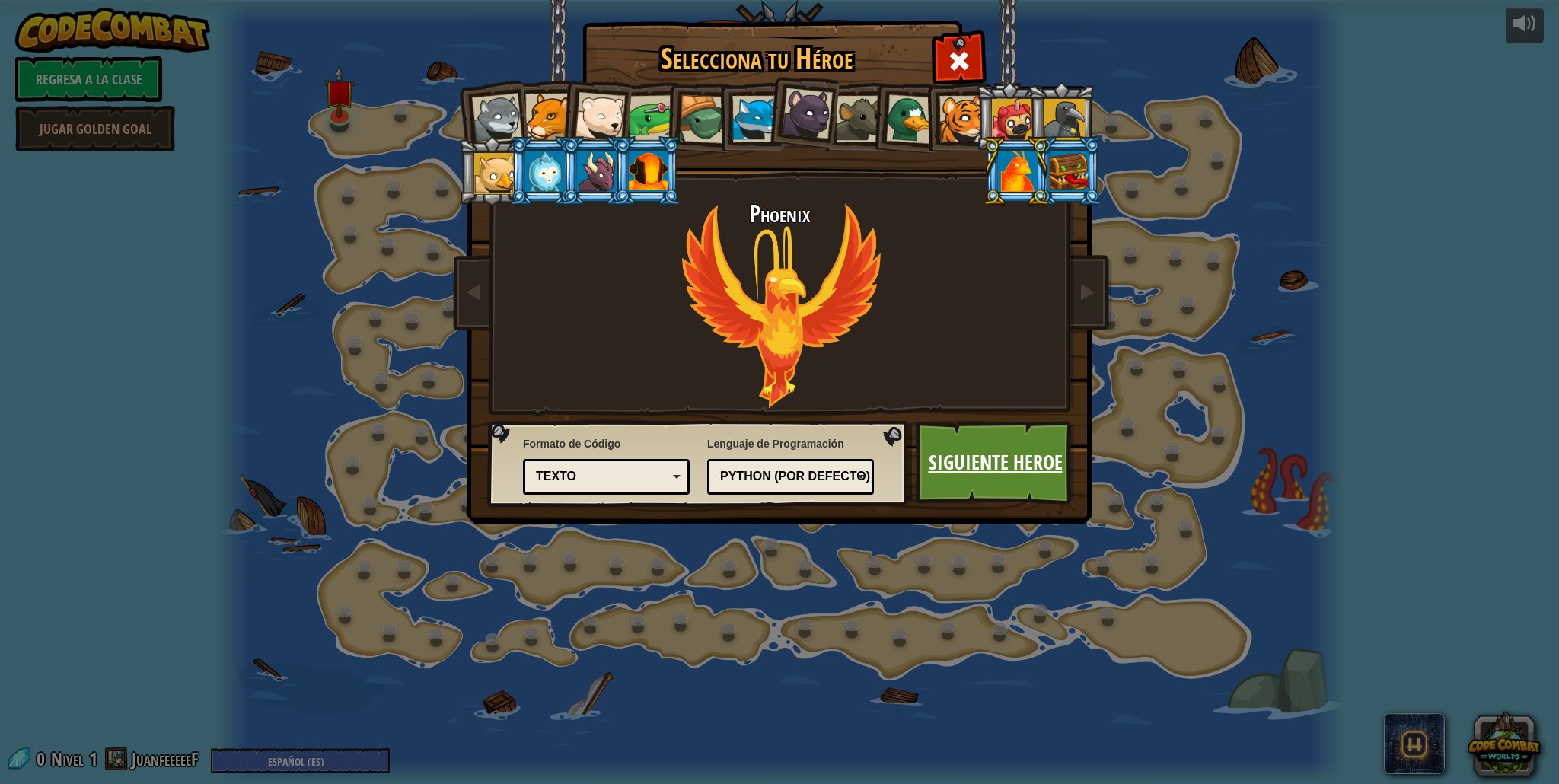
click at [969, 457] on link "Siguiente Heroe" at bounding box center [995, 463] width 159 height 84
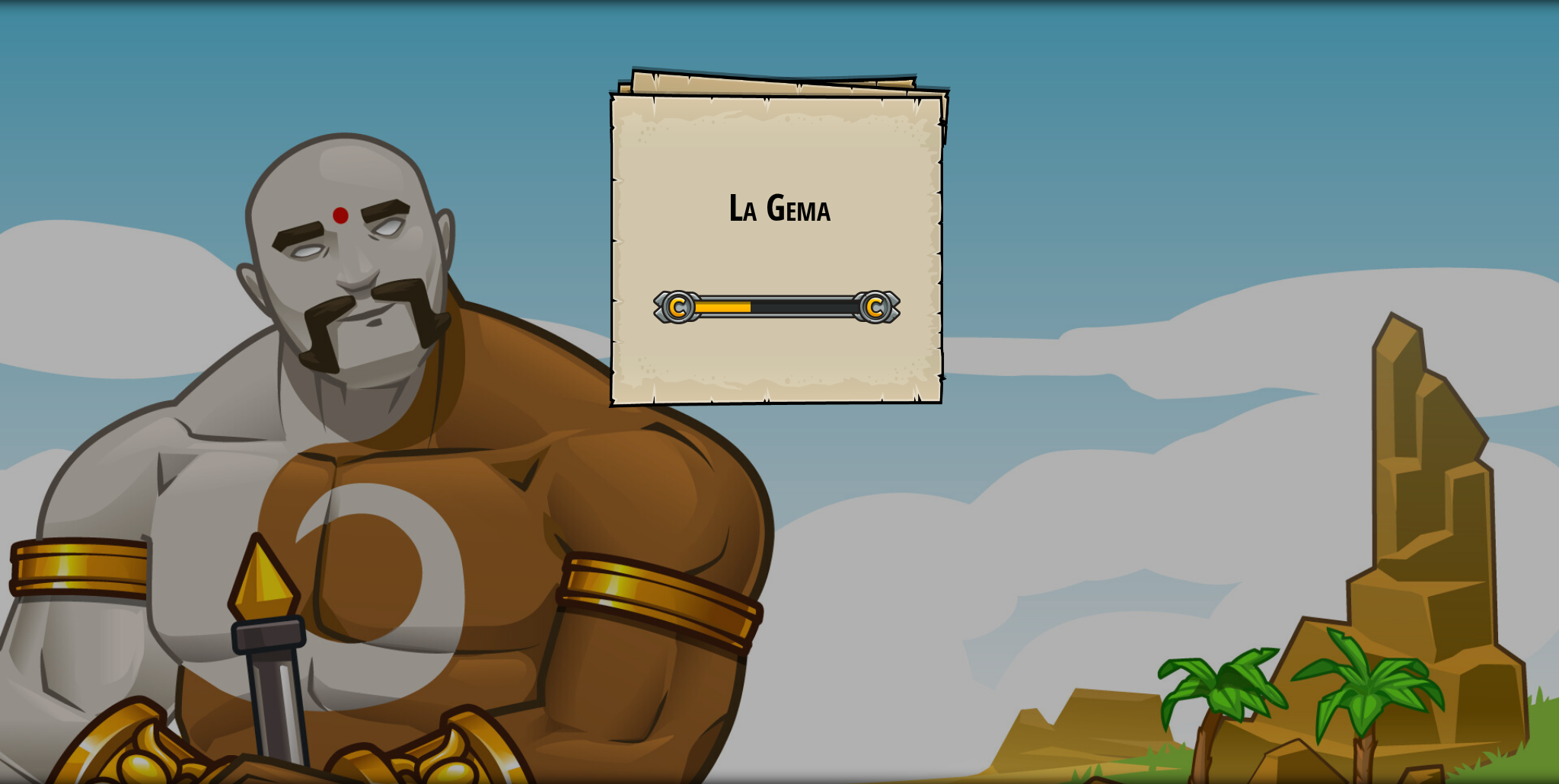
click at [837, 256] on div "La [PERSON_NAME] Goals Start Level Error al cargar desde el servidor. Intenta r…" at bounding box center [780, 236] width 342 height 342
click at [752, 308] on div at bounding box center [777, 306] width 247 height 35
click at [901, 346] on div "La [PERSON_NAME] Goals Start Level Error al cargar desde el servidor. Intenta r…" at bounding box center [780, 236] width 342 height 342
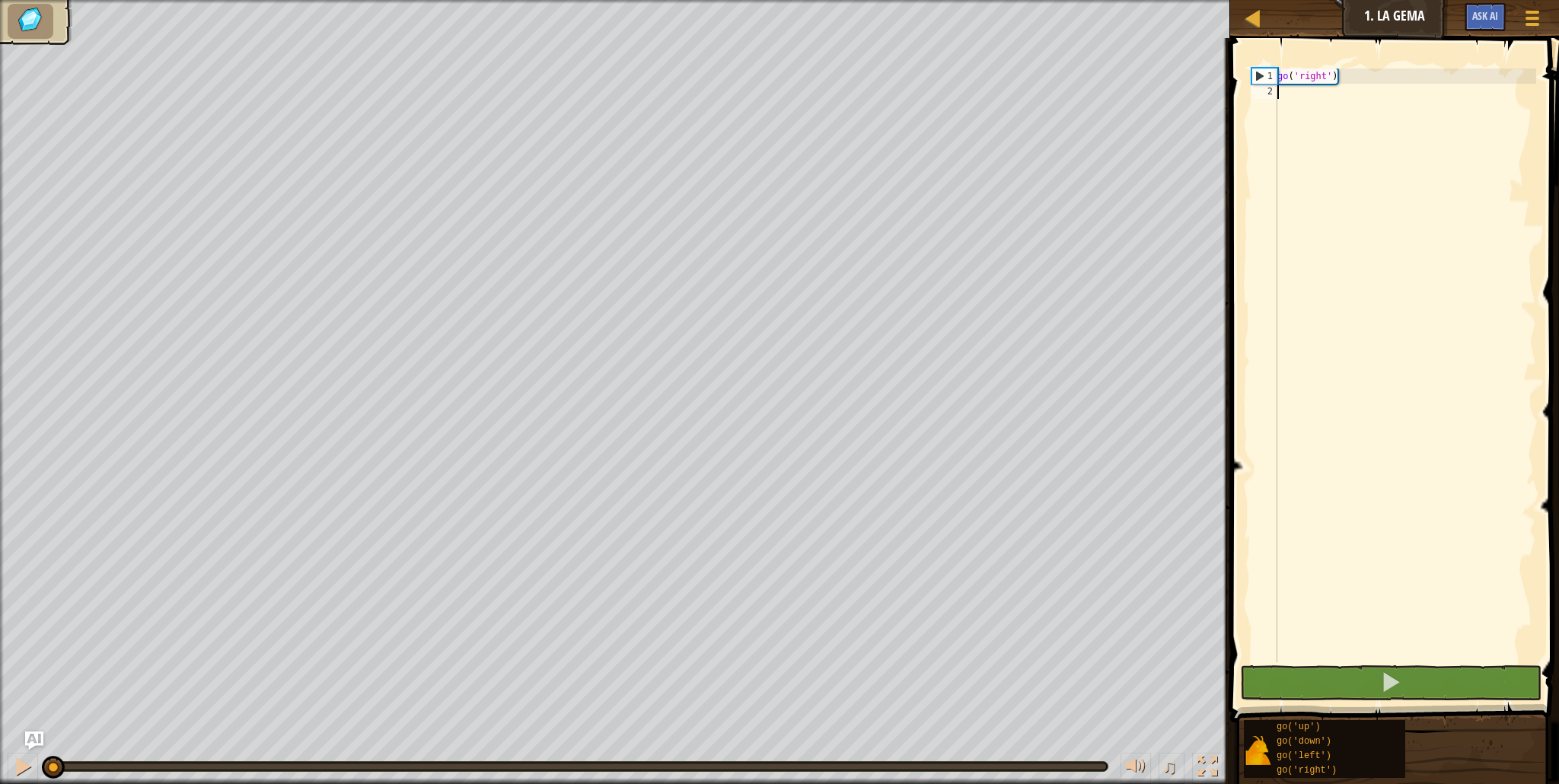
select select "es-ES"
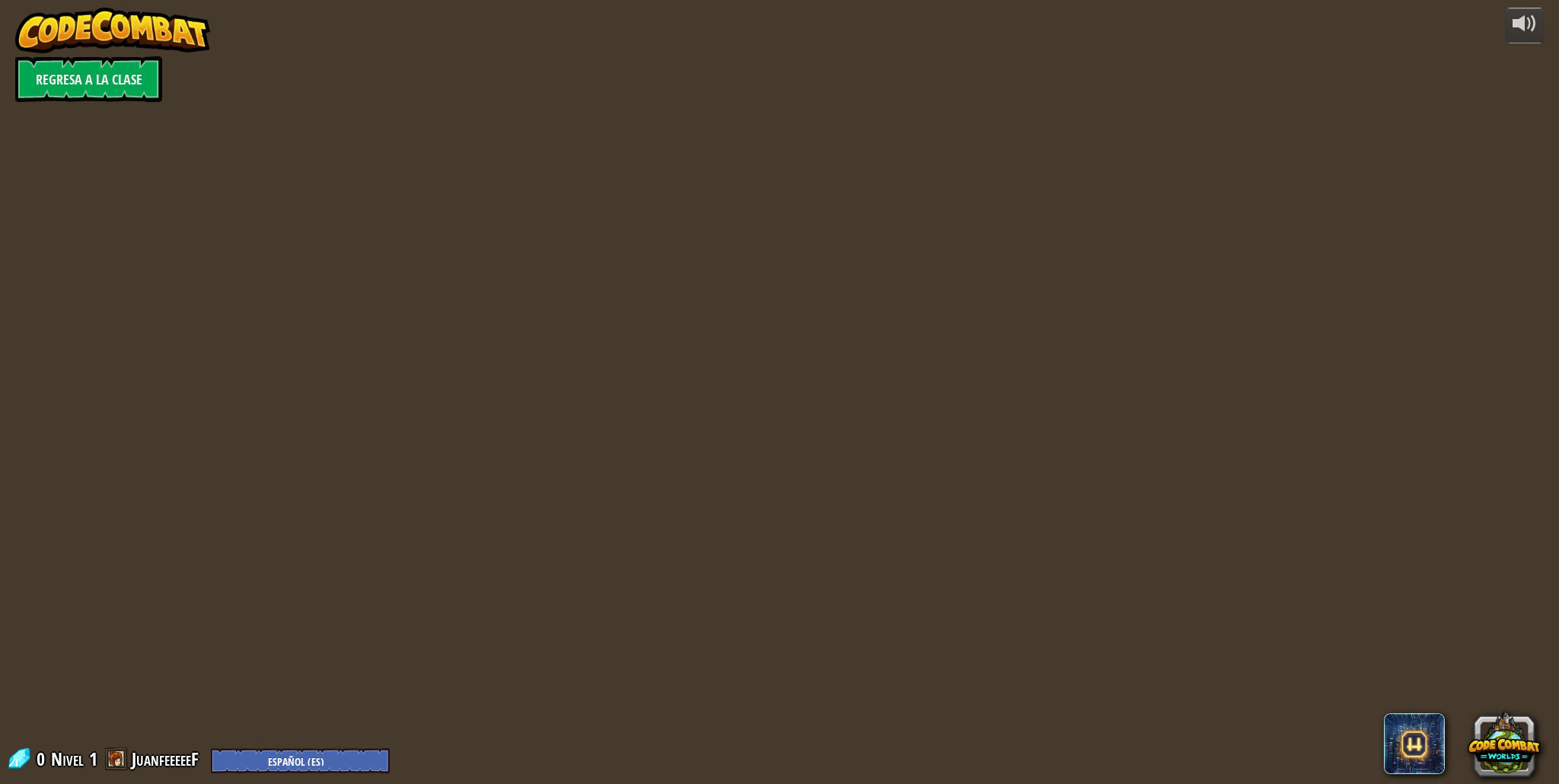
select select "es-ES"
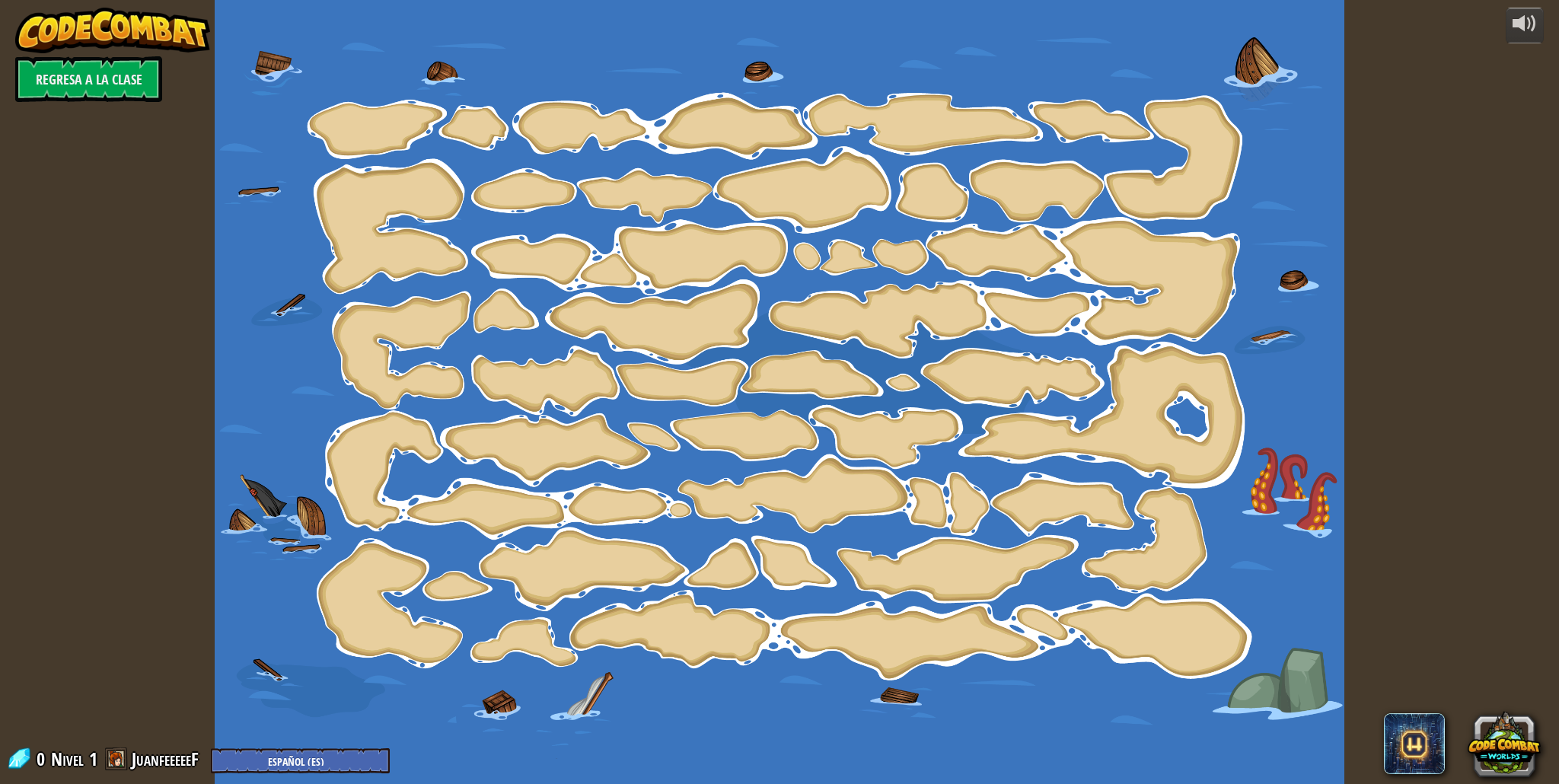
select select "es-ES"
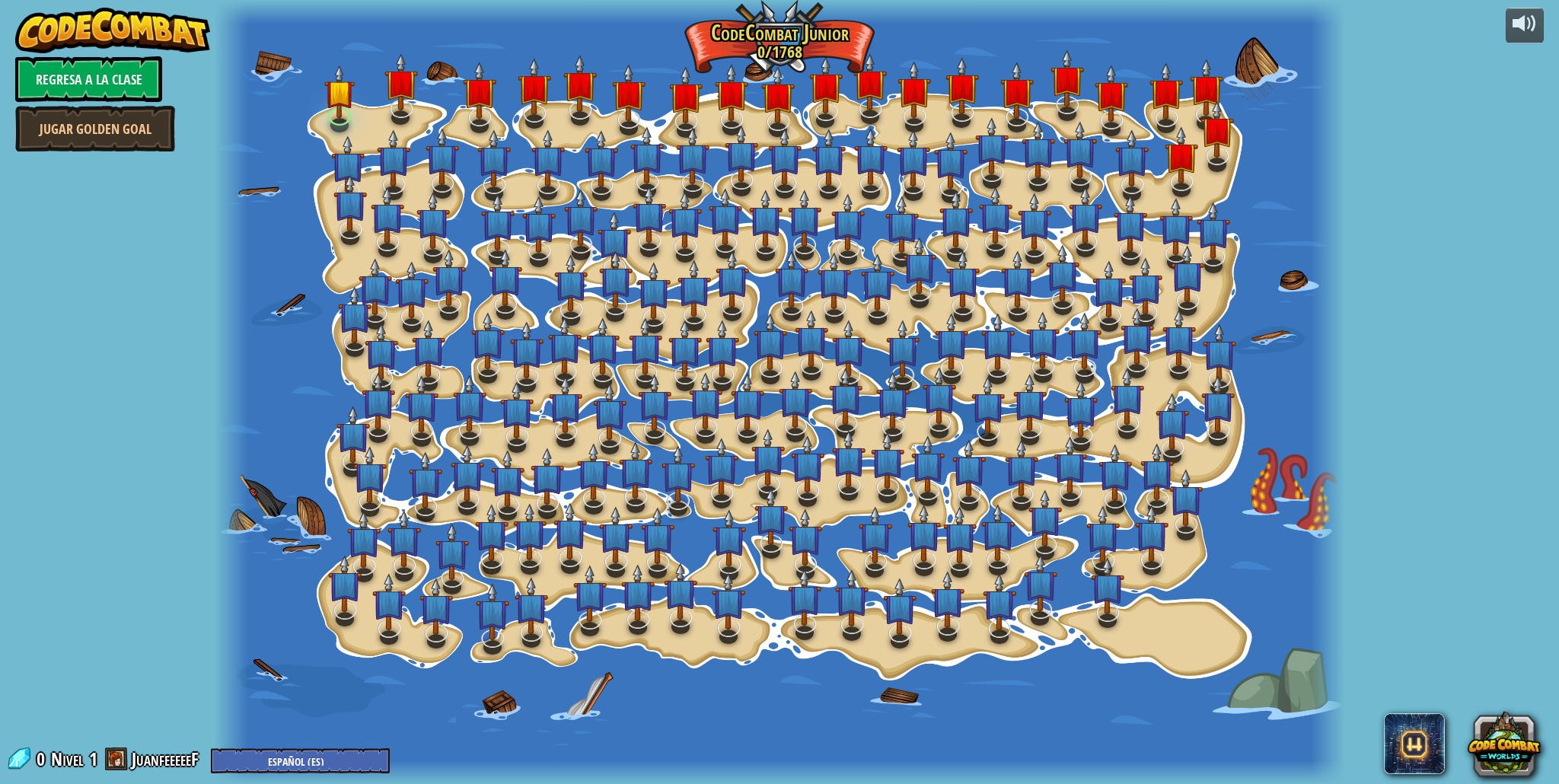
select select "es-ES"
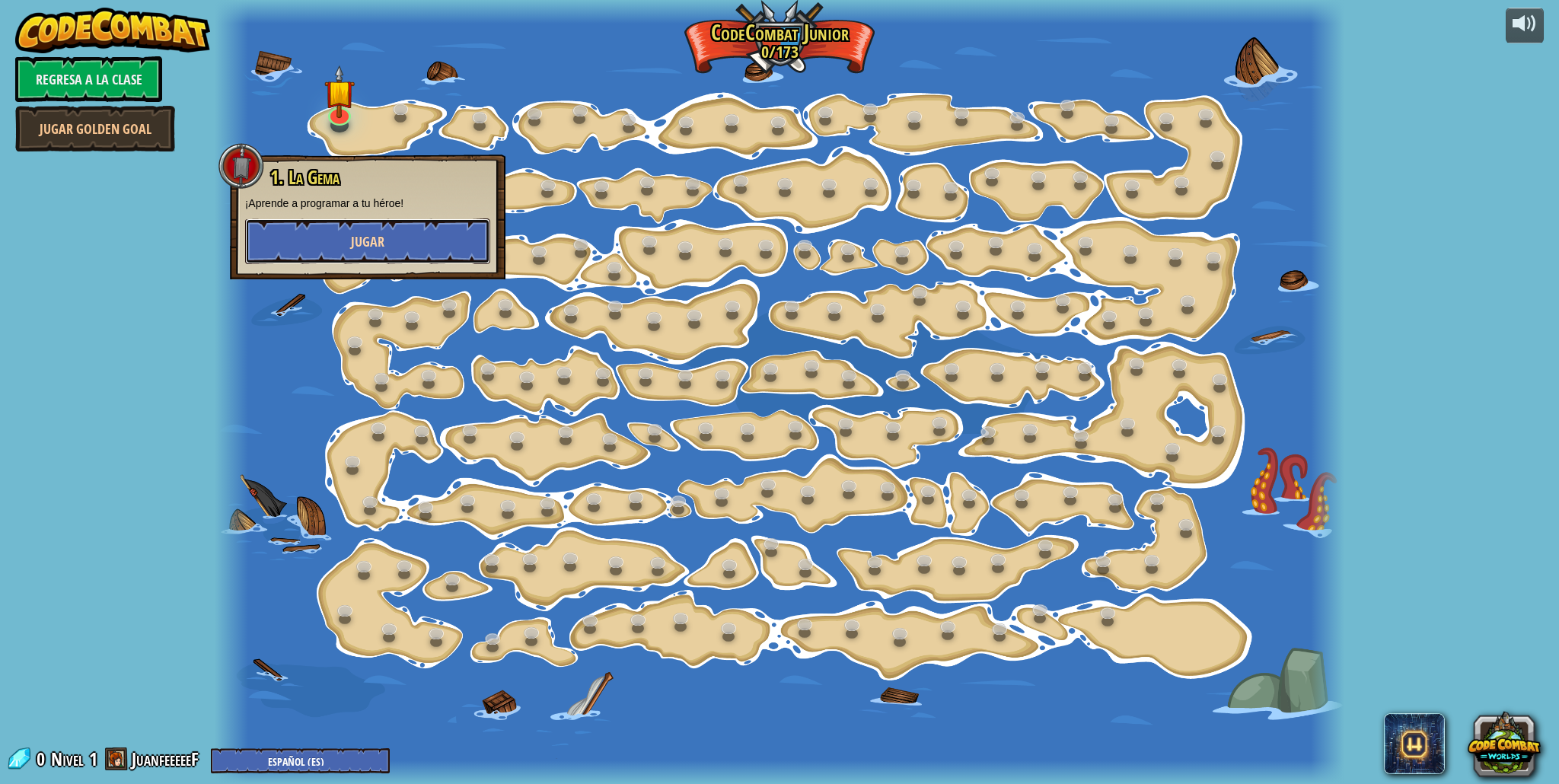
click at [411, 239] on button "Jugar" at bounding box center [368, 241] width 245 height 45
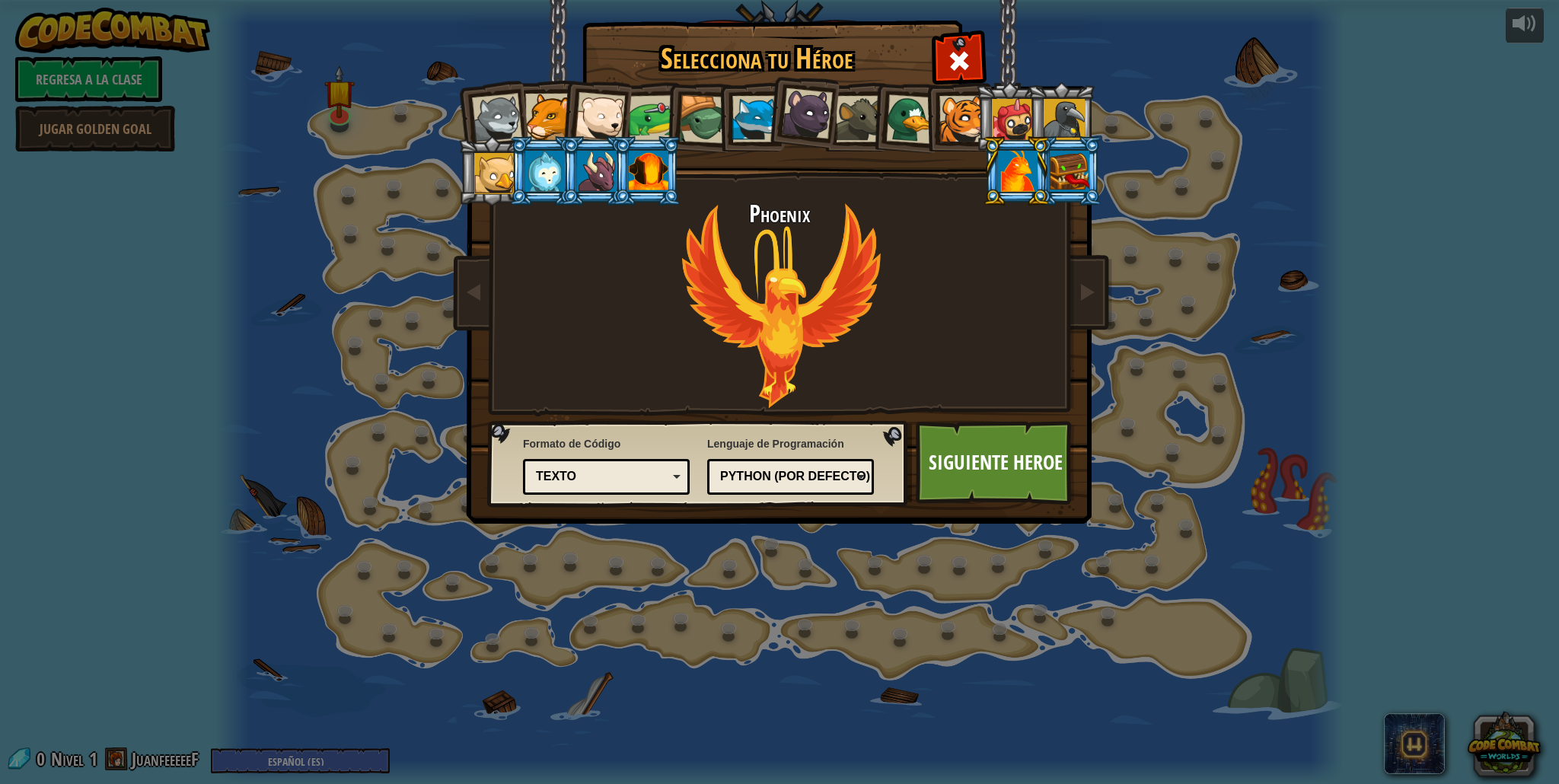
click at [643, 472] on div "Texto" at bounding box center [601, 477] width 132 height 18
click at [743, 112] on div at bounding box center [755, 119] width 46 height 46
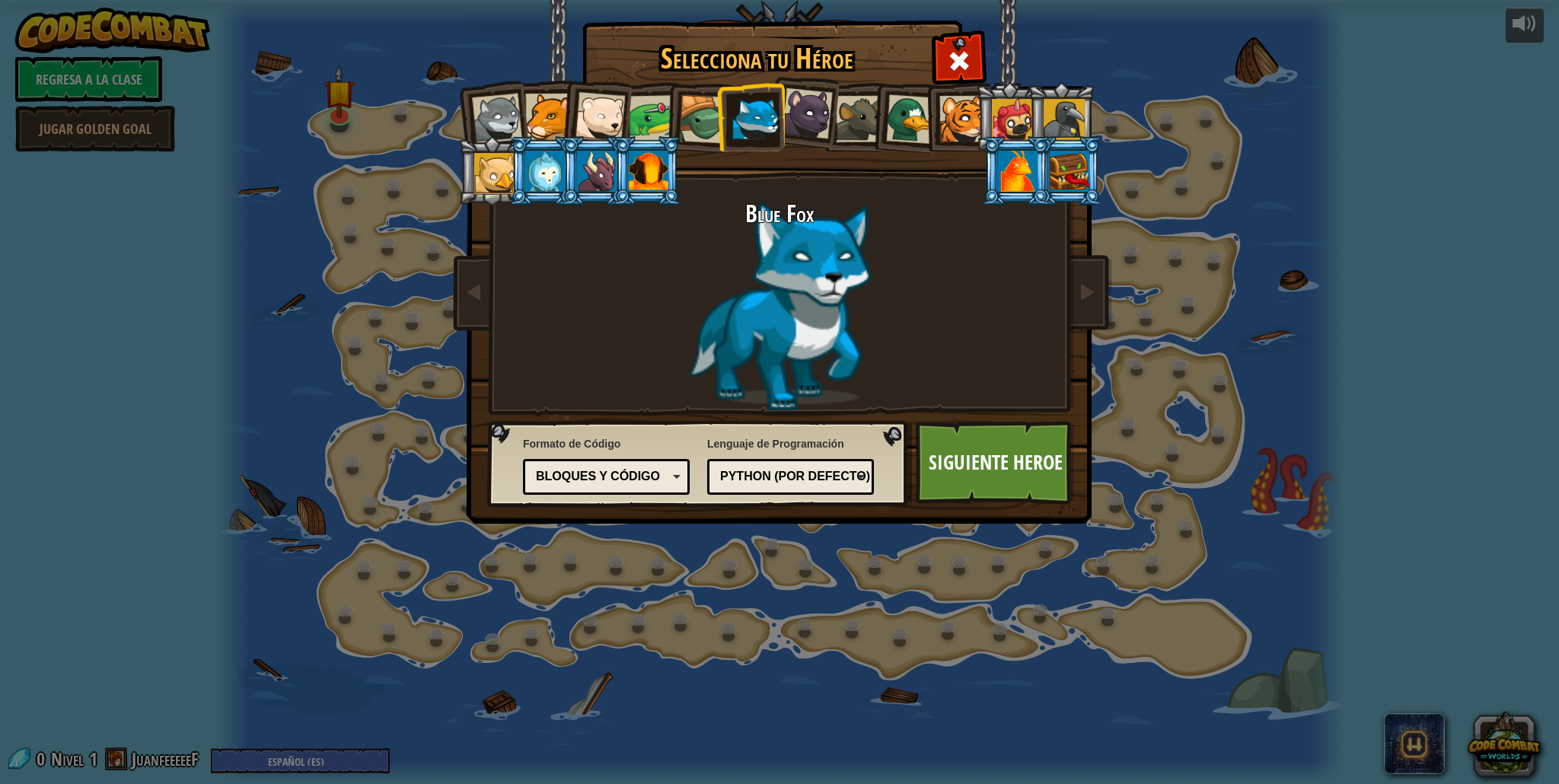
click at [792, 91] on div at bounding box center [807, 114] width 51 height 51
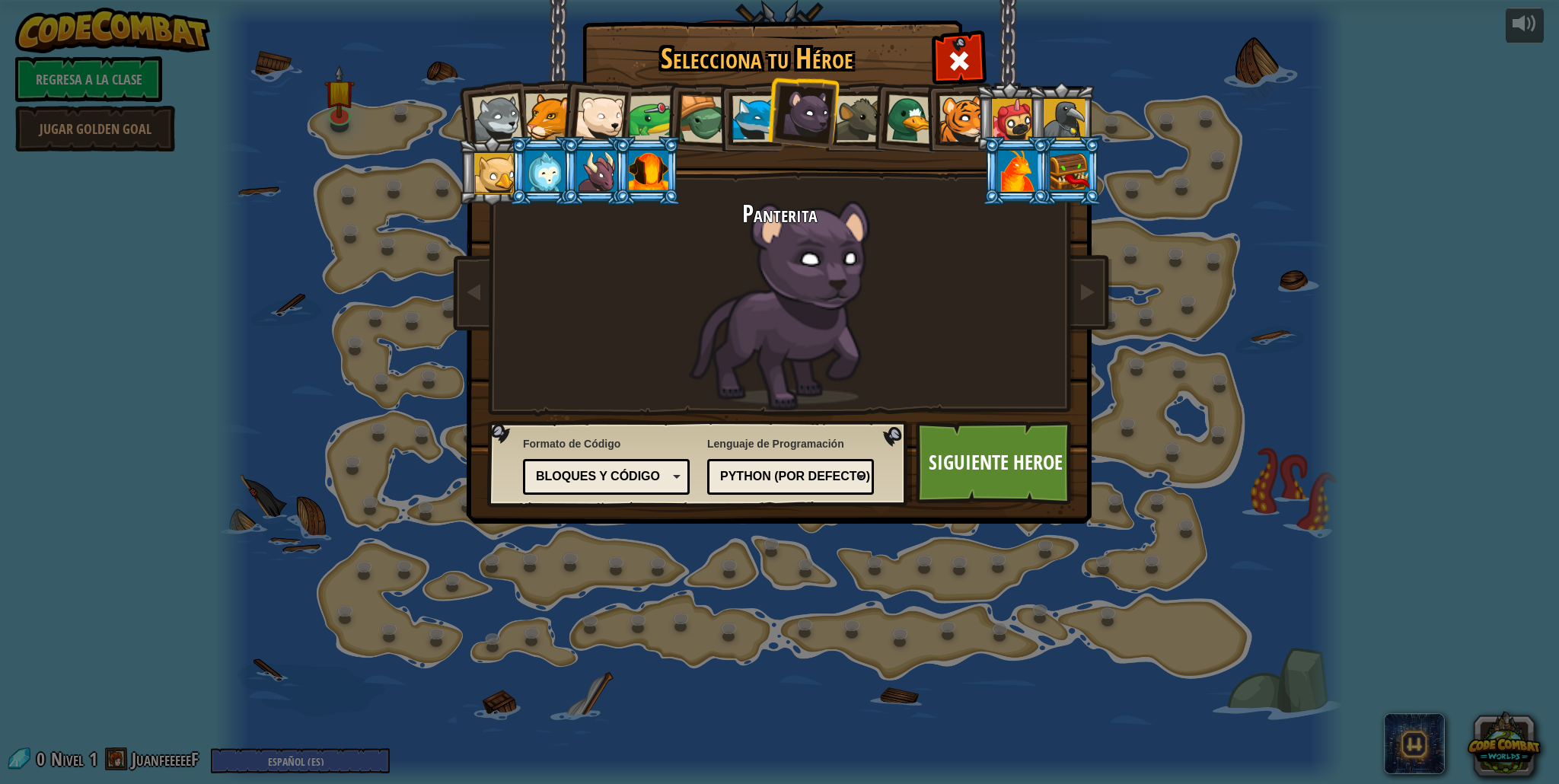
click at [762, 111] on div at bounding box center [755, 119] width 46 height 46
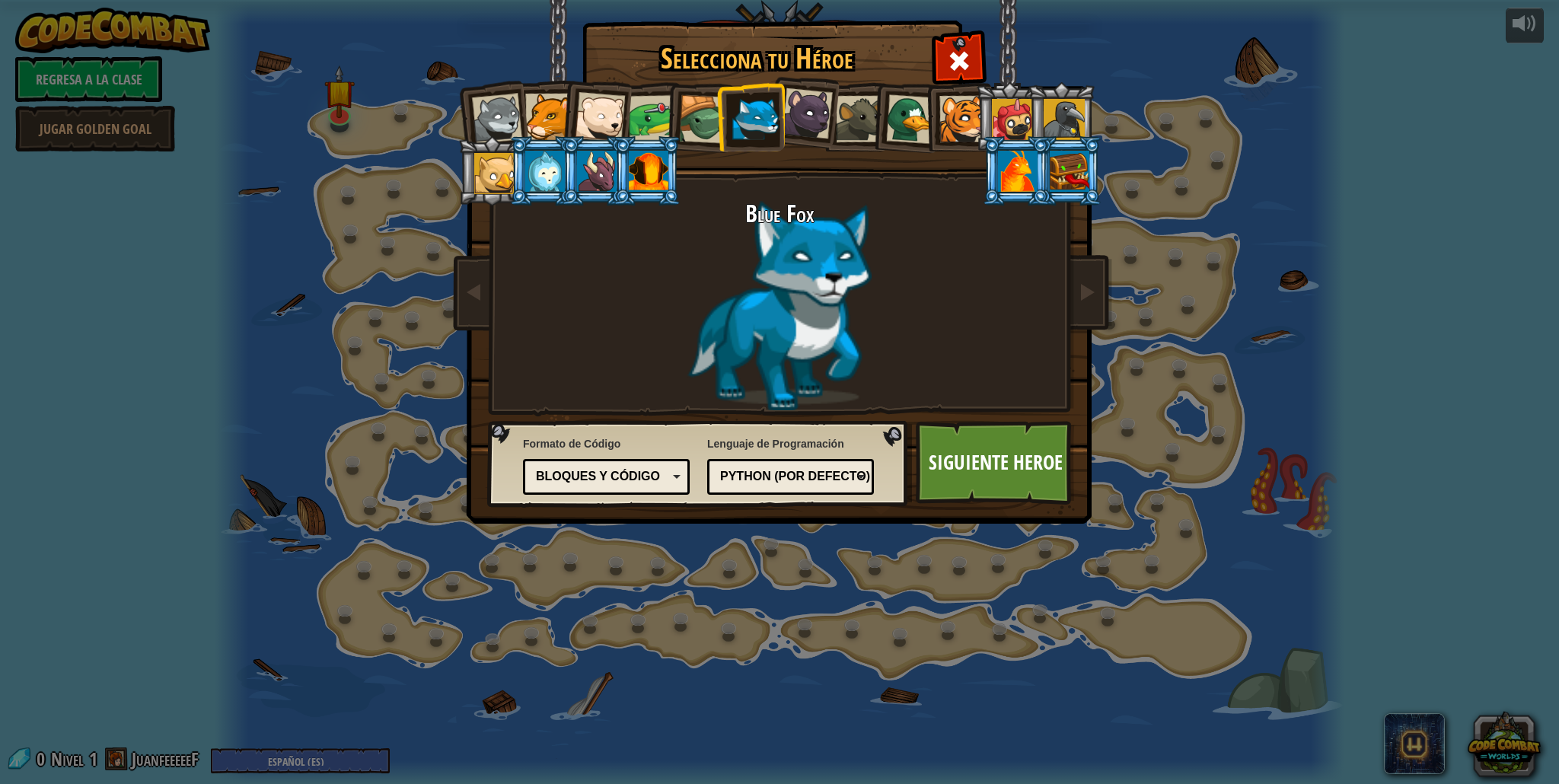
click at [1005, 106] on div at bounding box center [1013, 120] width 42 height 42
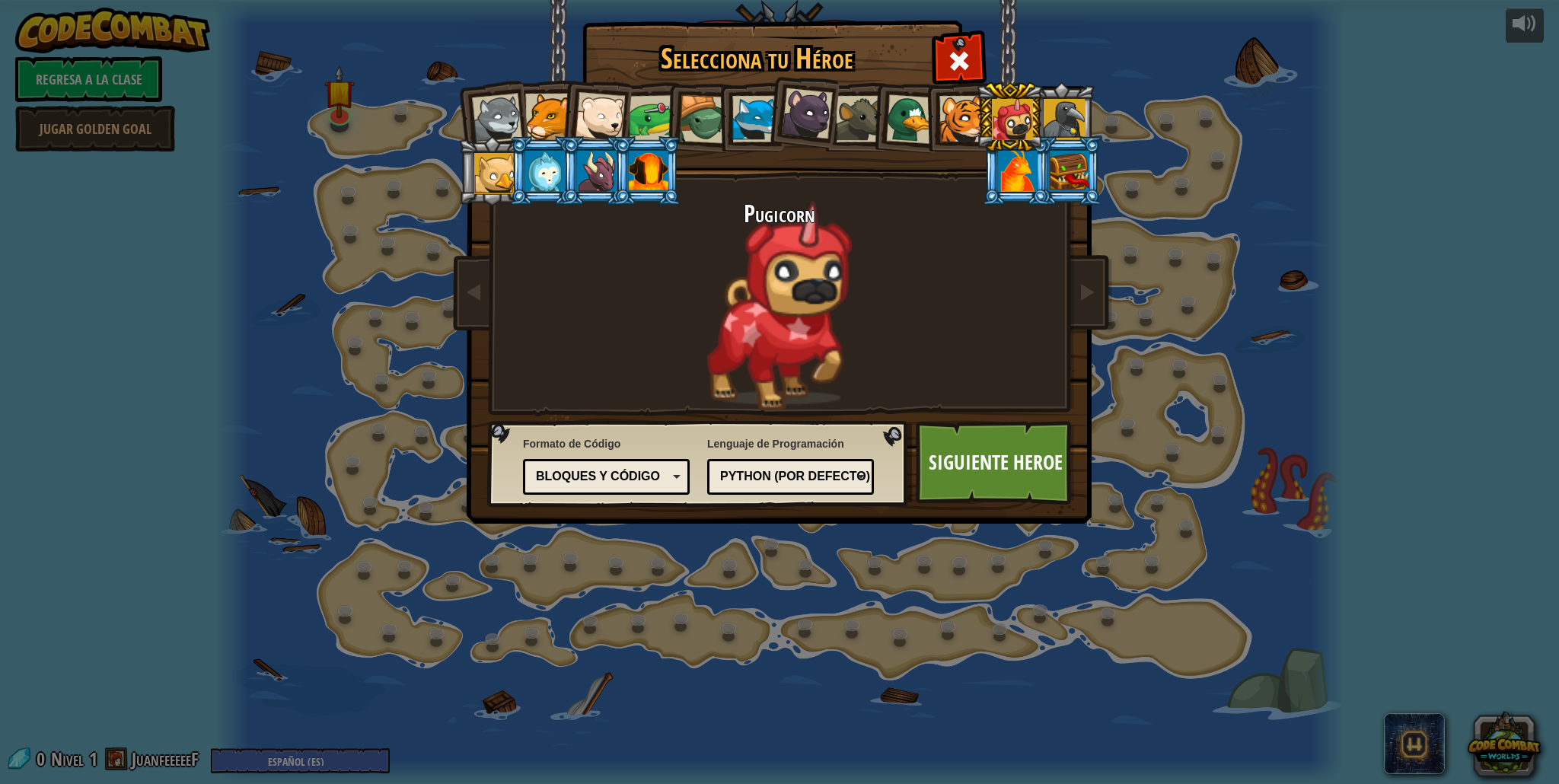
click at [495, 162] on div at bounding box center [495, 174] width 42 height 42
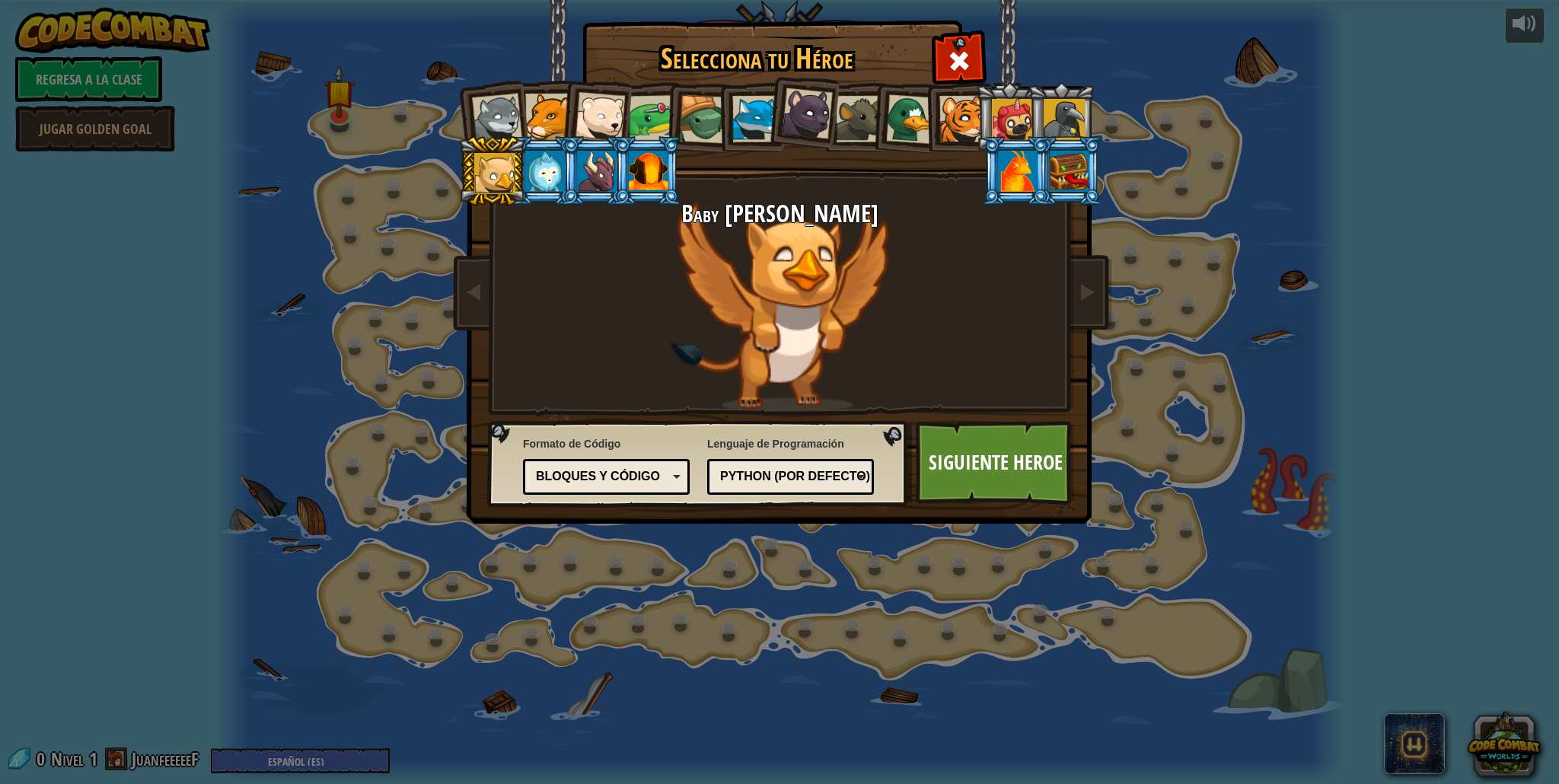
drag, startPoint x: 1061, startPoint y: 175, endPoint x: 1057, endPoint y: 150, distance: 25.3
click at [1061, 174] on div at bounding box center [1069, 171] width 40 height 42
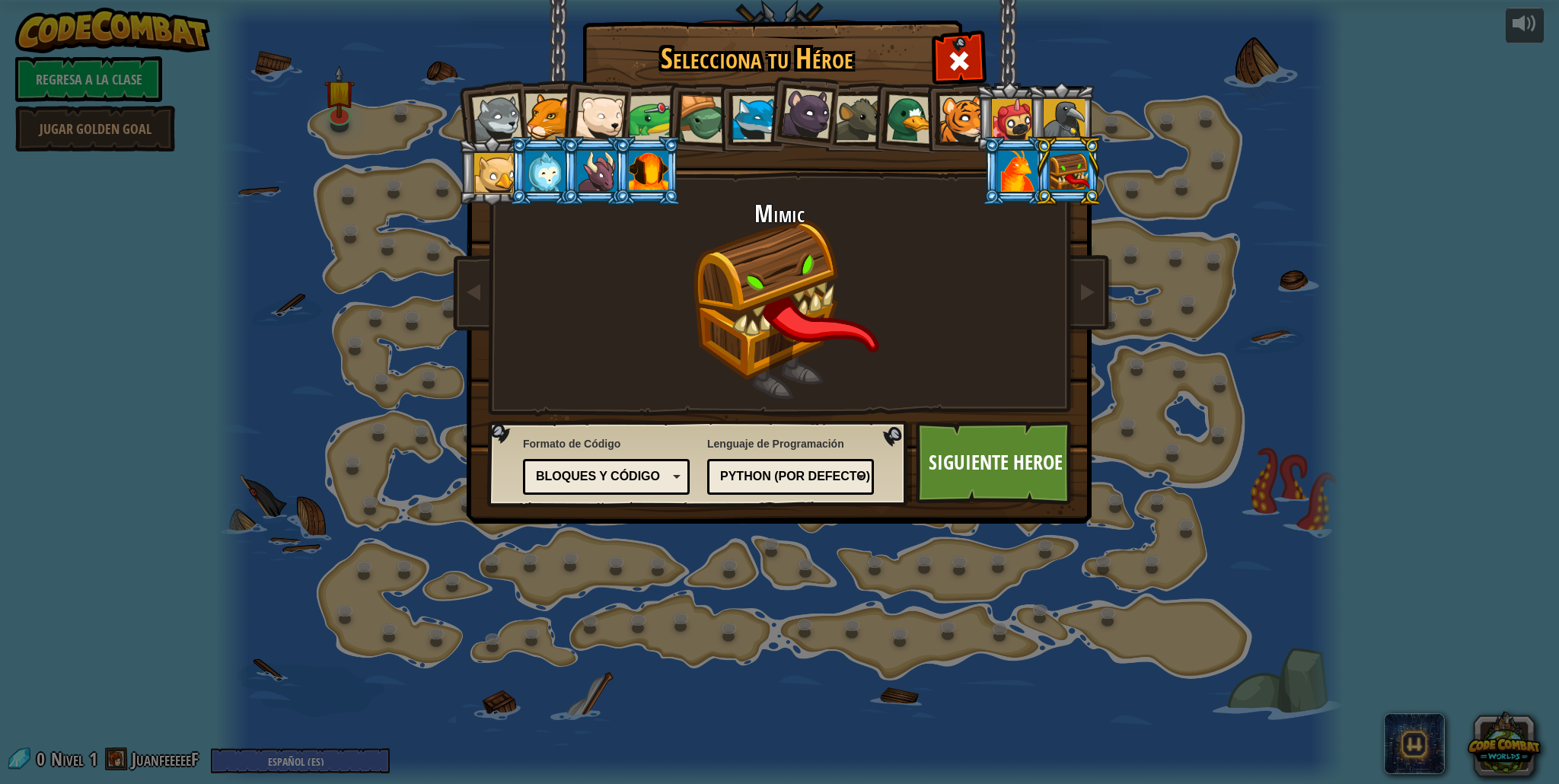
click at [1022, 168] on div at bounding box center [1018, 171] width 40 height 42
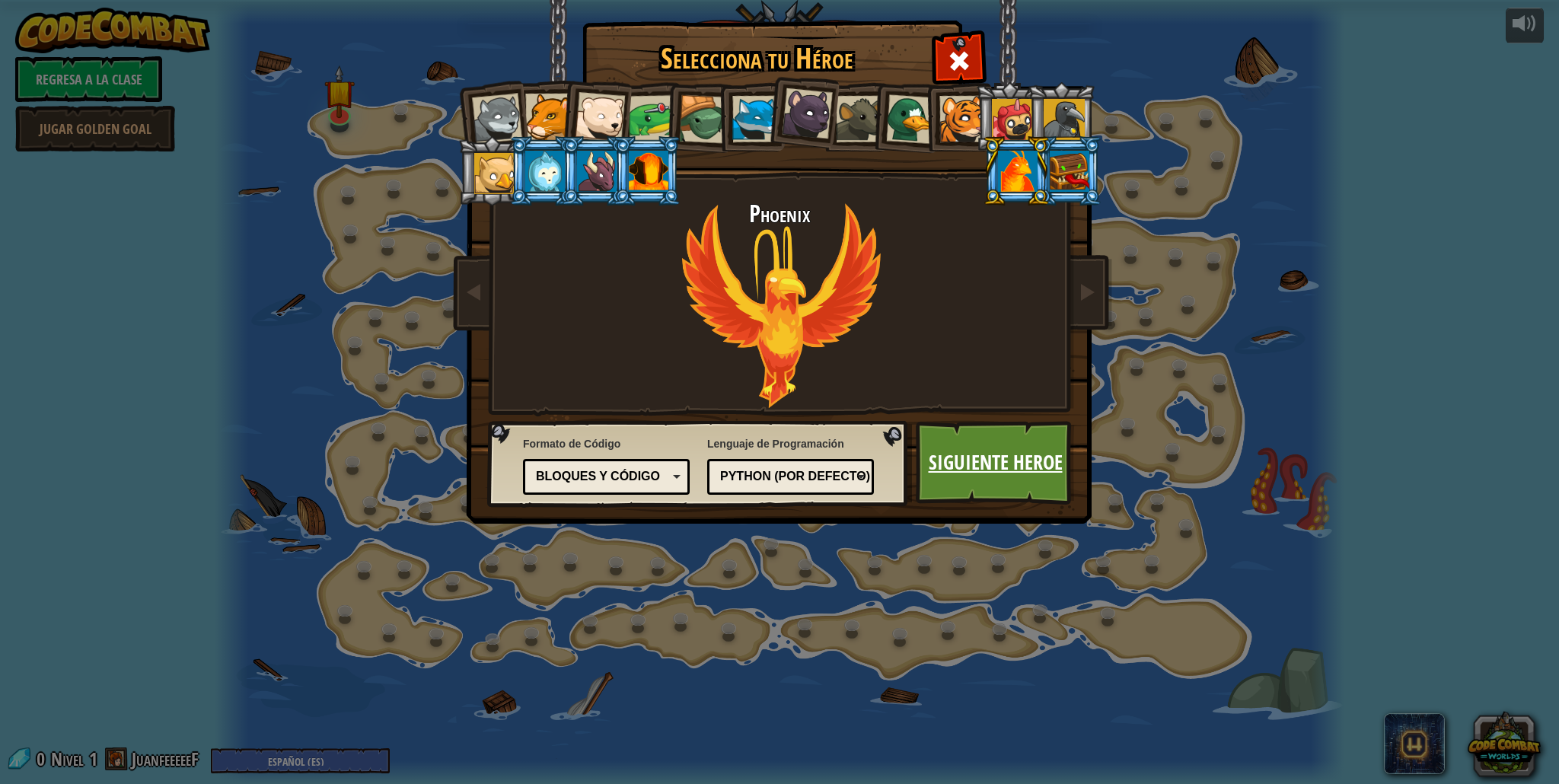
click at [983, 457] on link "Siguiente Heroe" at bounding box center [995, 463] width 159 height 84
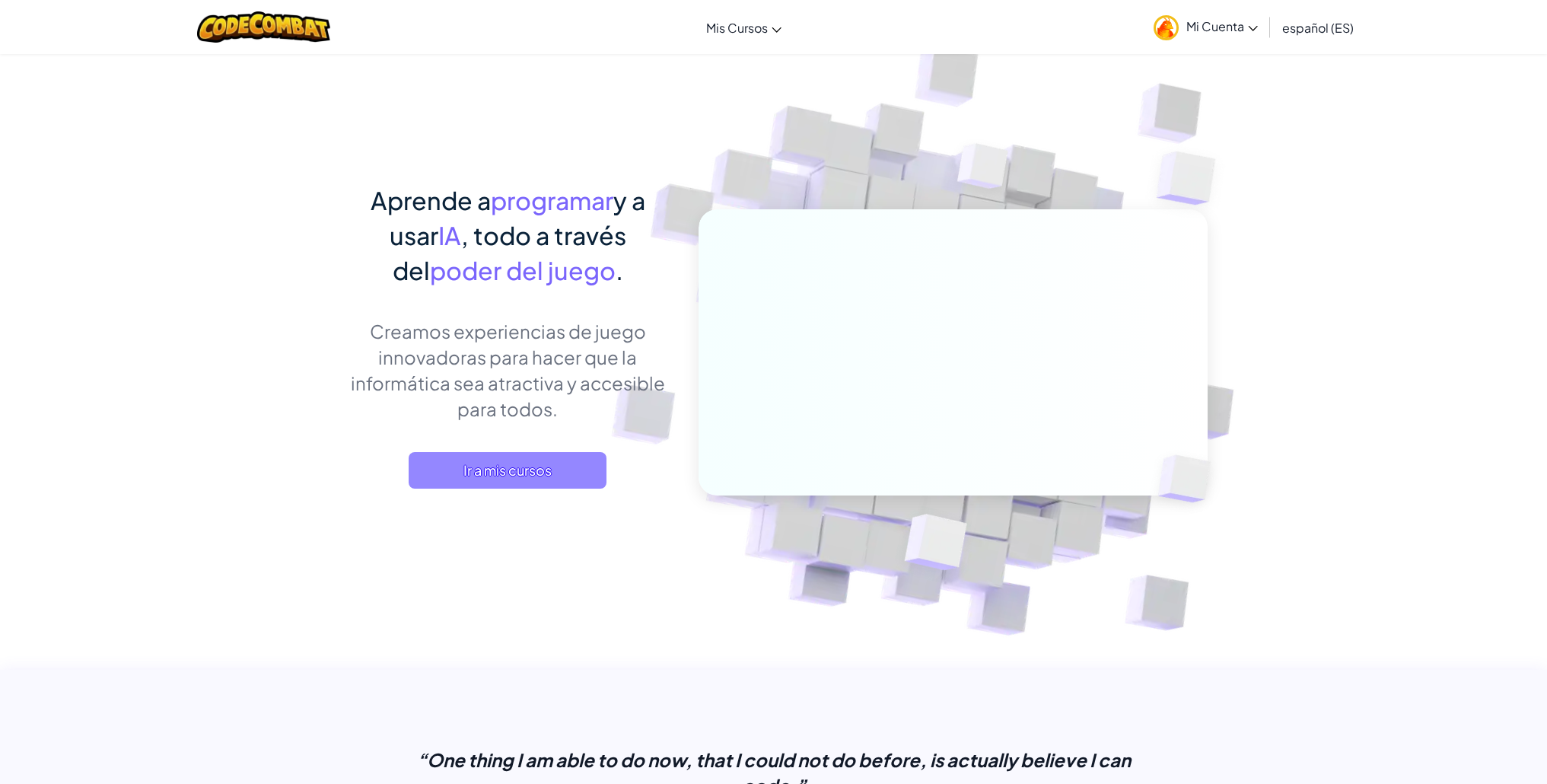
click at [540, 466] on span "Ir a mis cursos" at bounding box center [507, 470] width 198 height 37
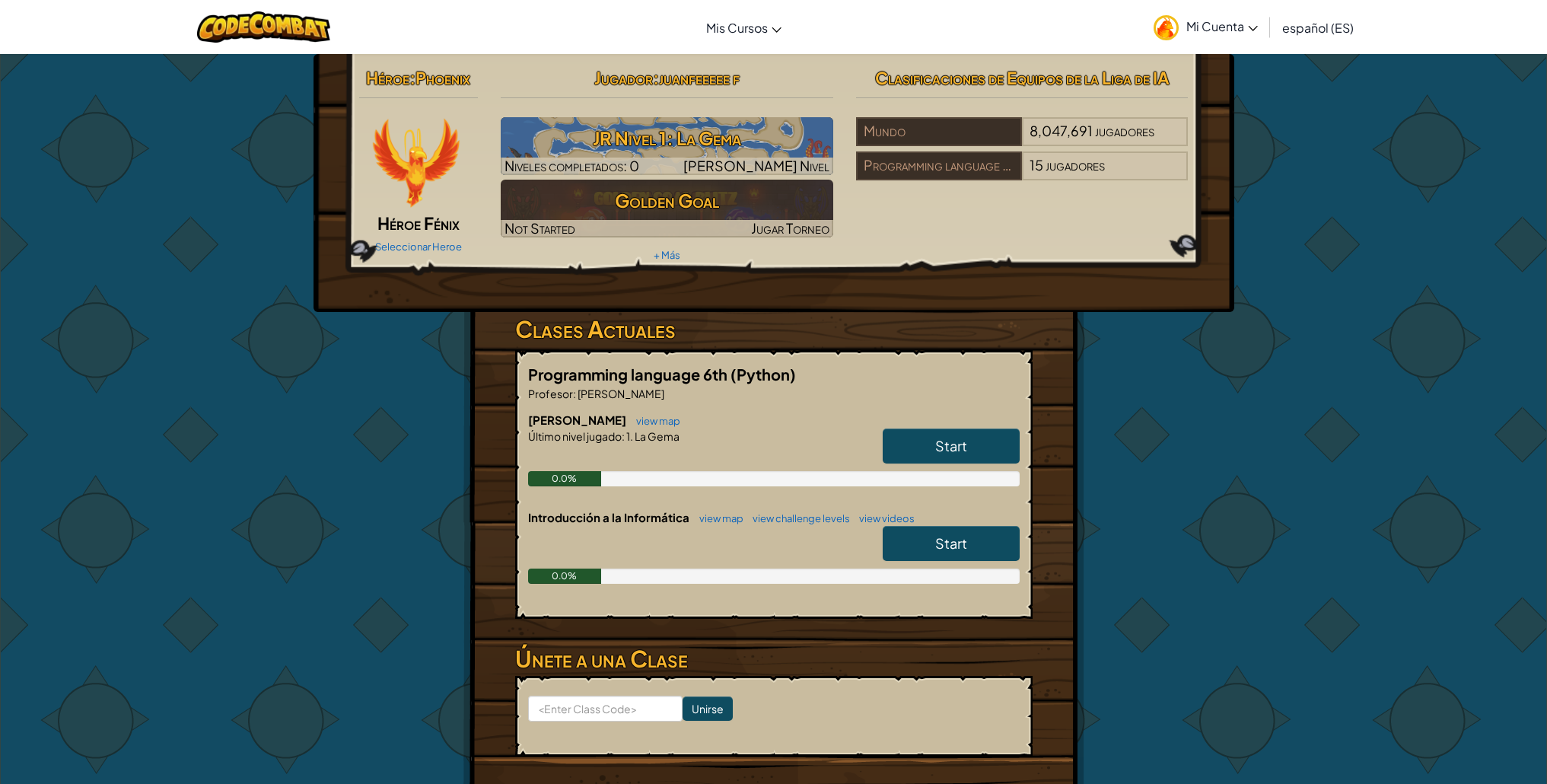
click at [932, 427] on h6 "Júnior view map" at bounding box center [774, 419] width 492 height 17
click at [950, 446] on span "Start" at bounding box center [952, 446] width 32 height 18
select select "es-ES"
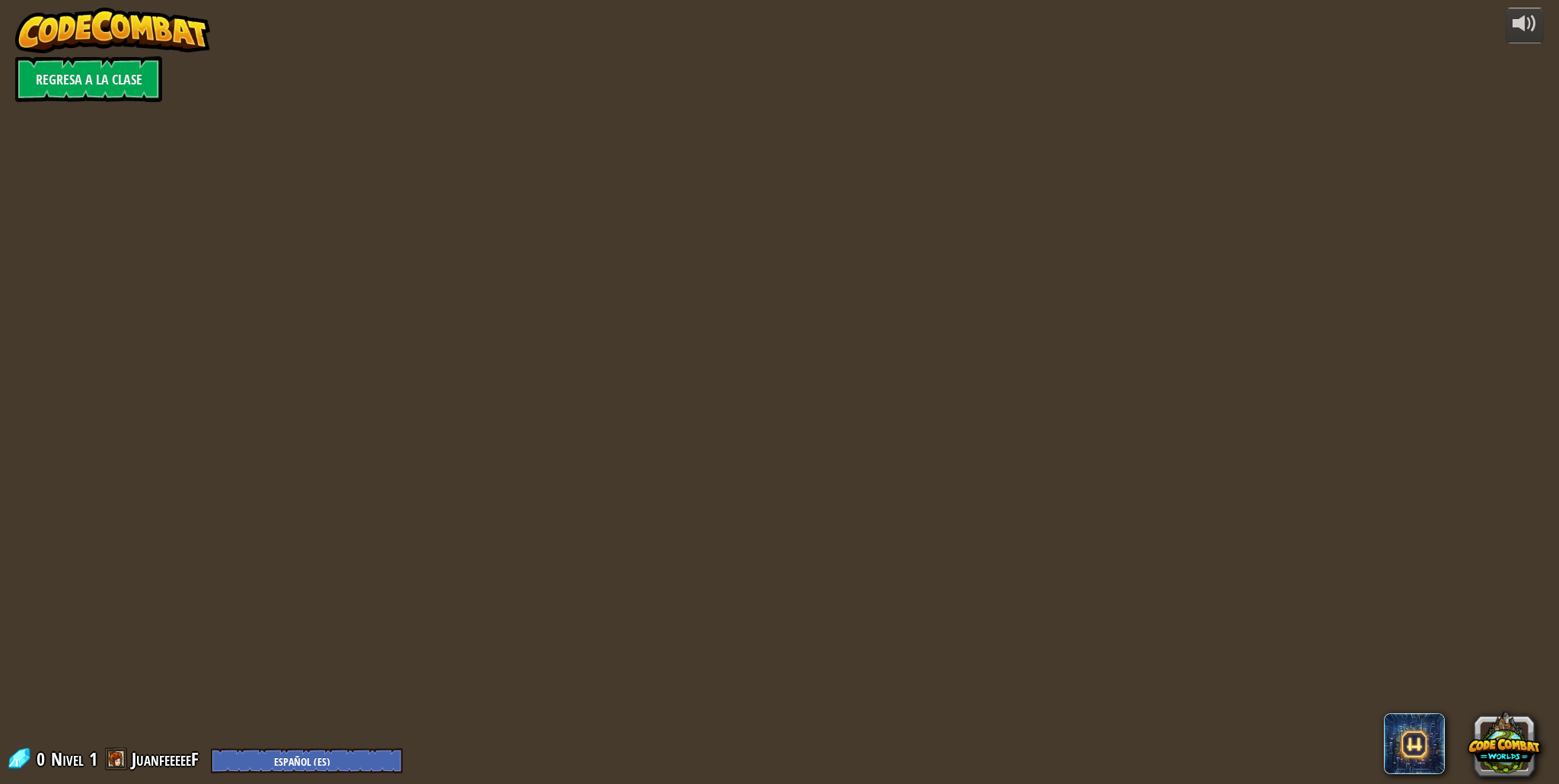
select select "es-ES"
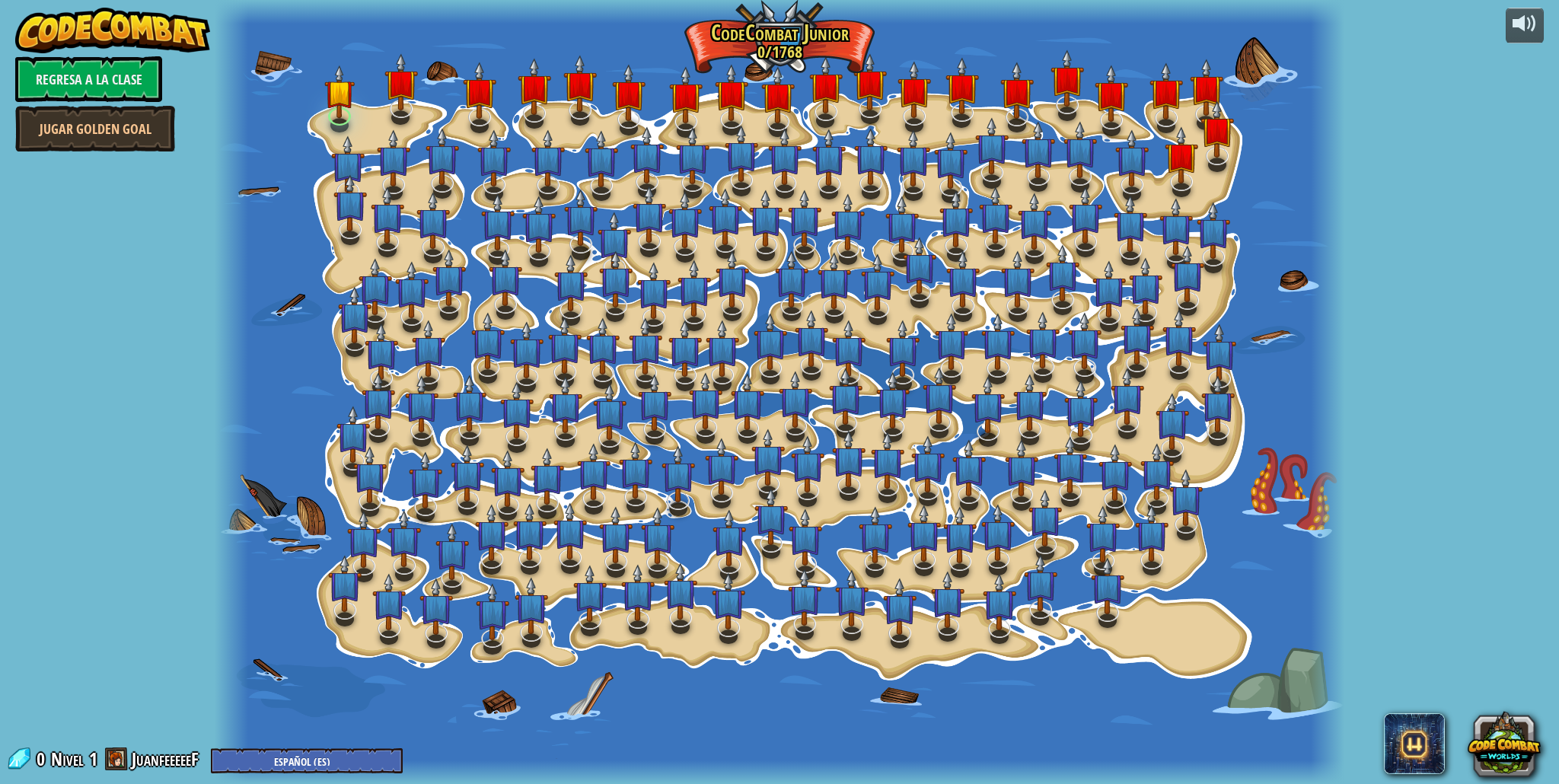
select select "es-ES"
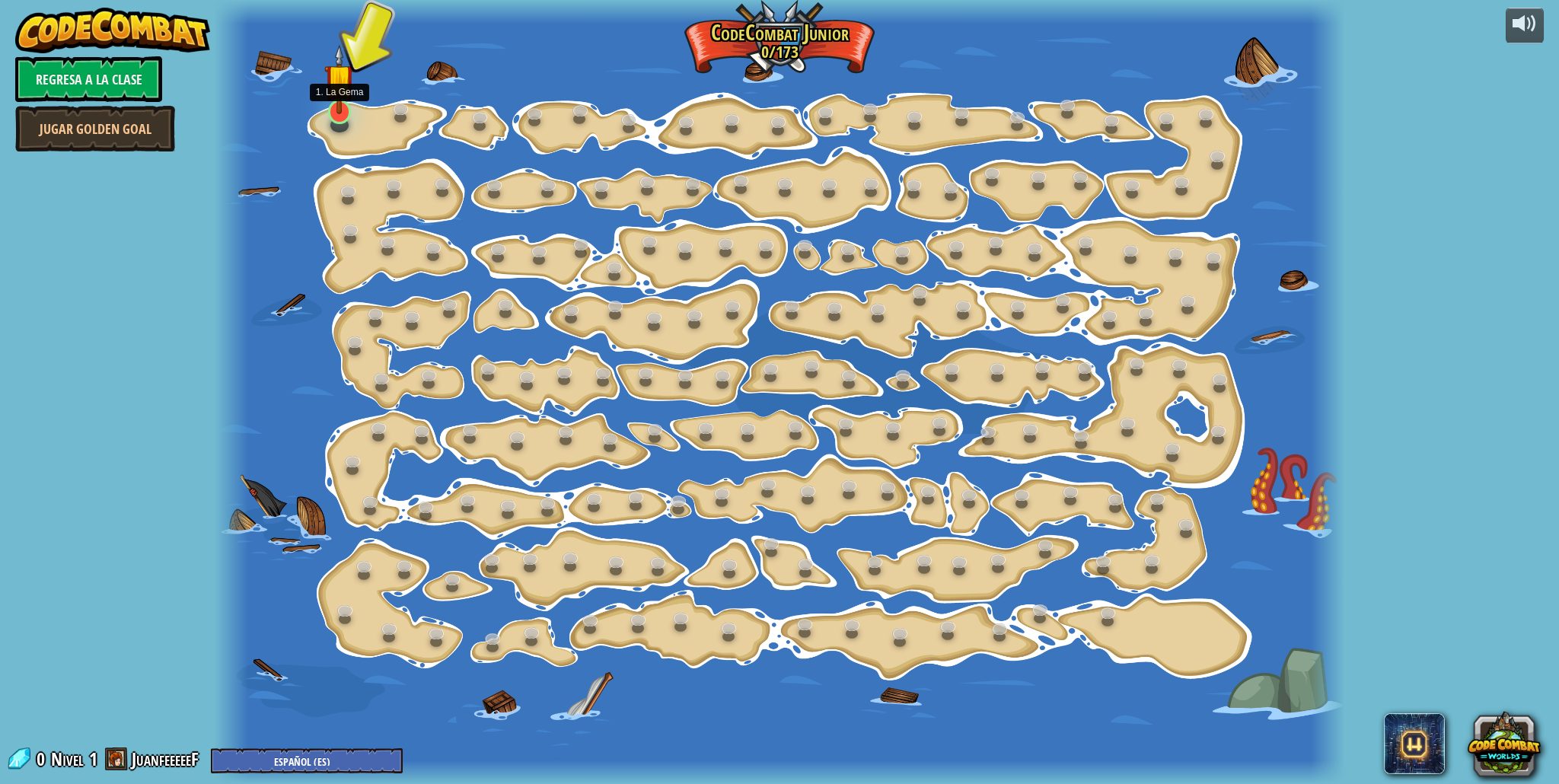
click at [336, 114] on img at bounding box center [339, 79] width 31 height 70
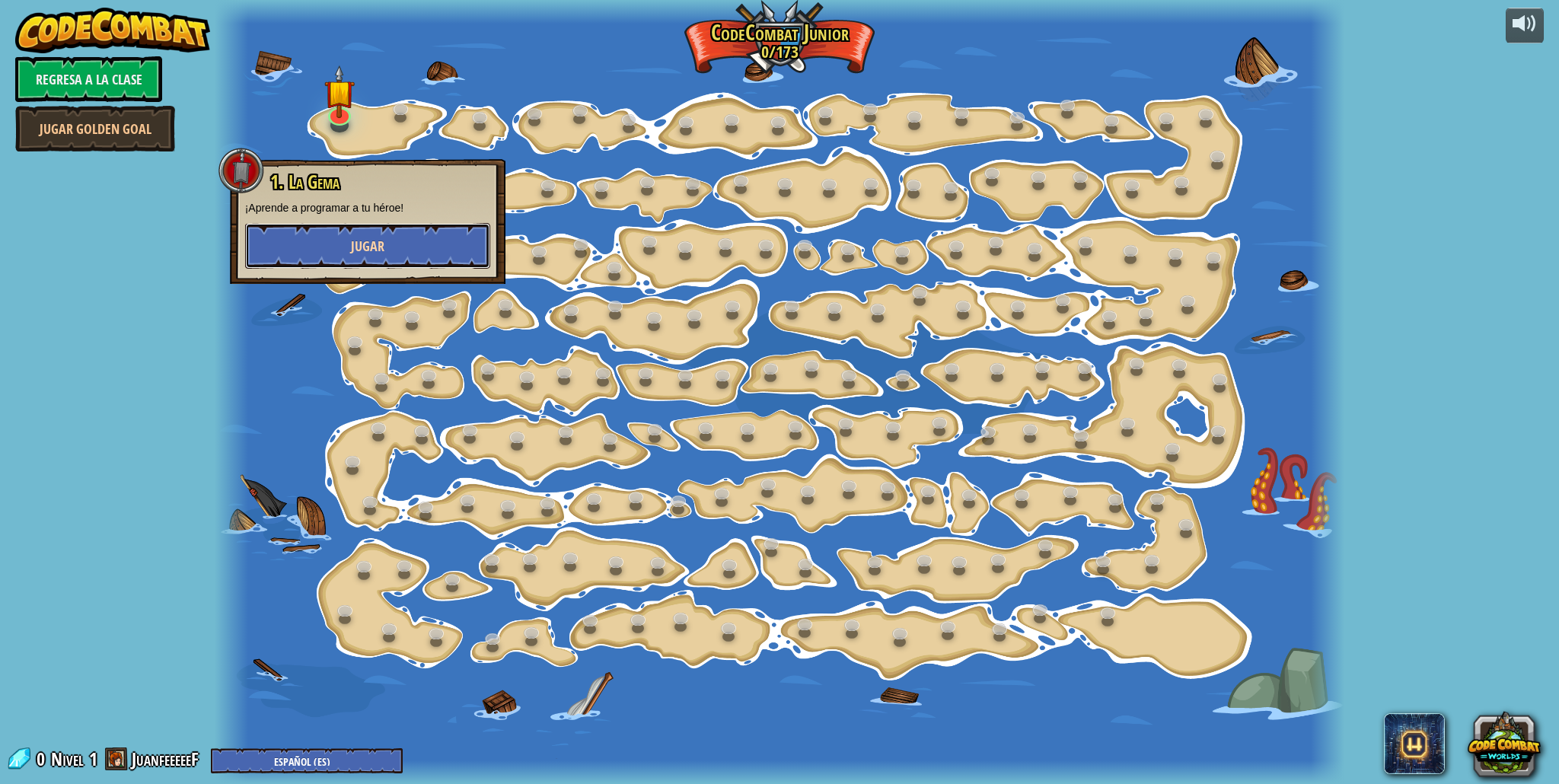
click at [398, 237] on button "Jugar" at bounding box center [368, 245] width 245 height 45
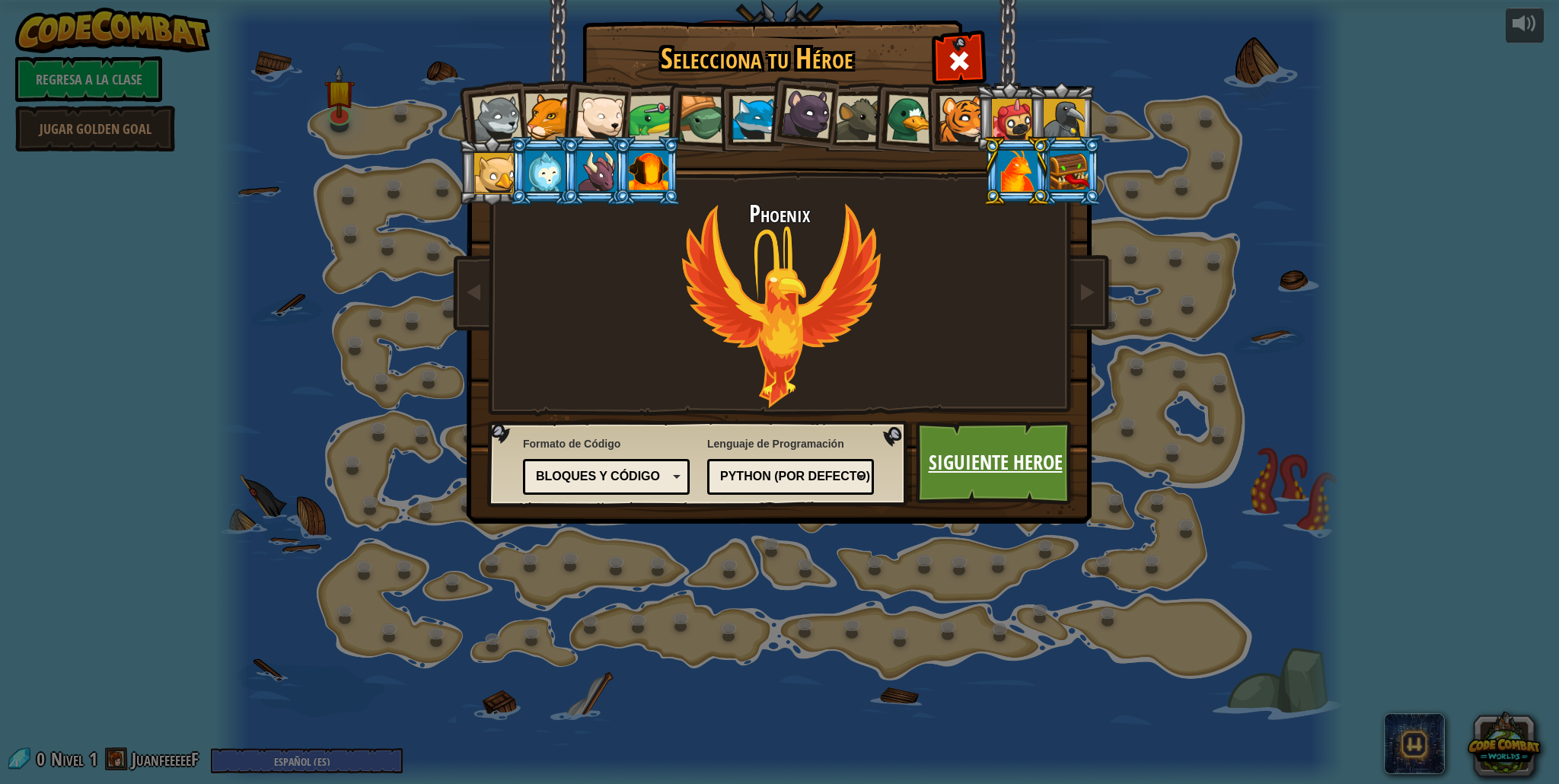
click at [999, 466] on link "Siguiente Heroe" at bounding box center [995, 463] width 159 height 84
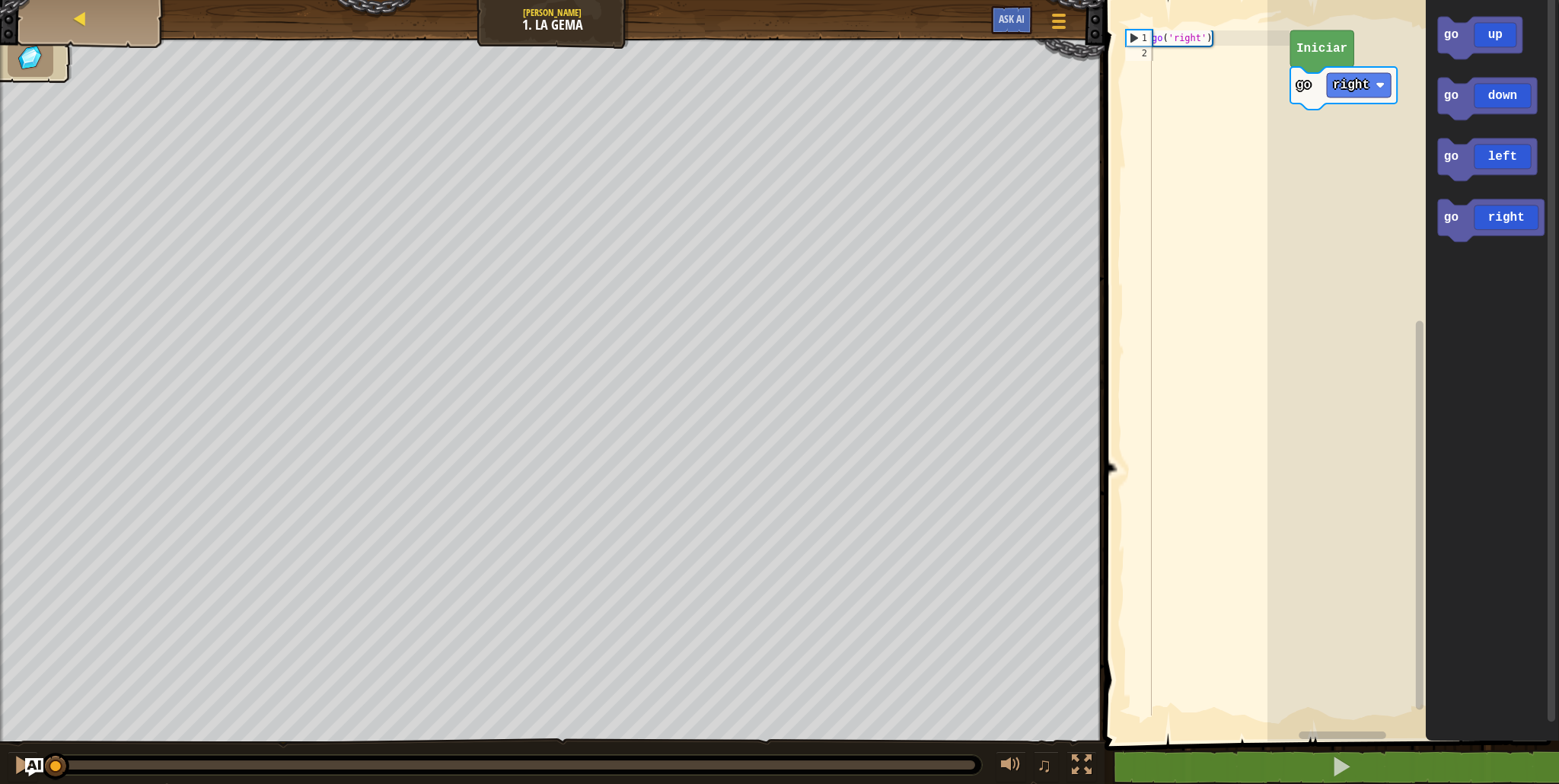
click at [94, 32] on div "Mapa" at bounding box center [91, 19] width 122 height 38
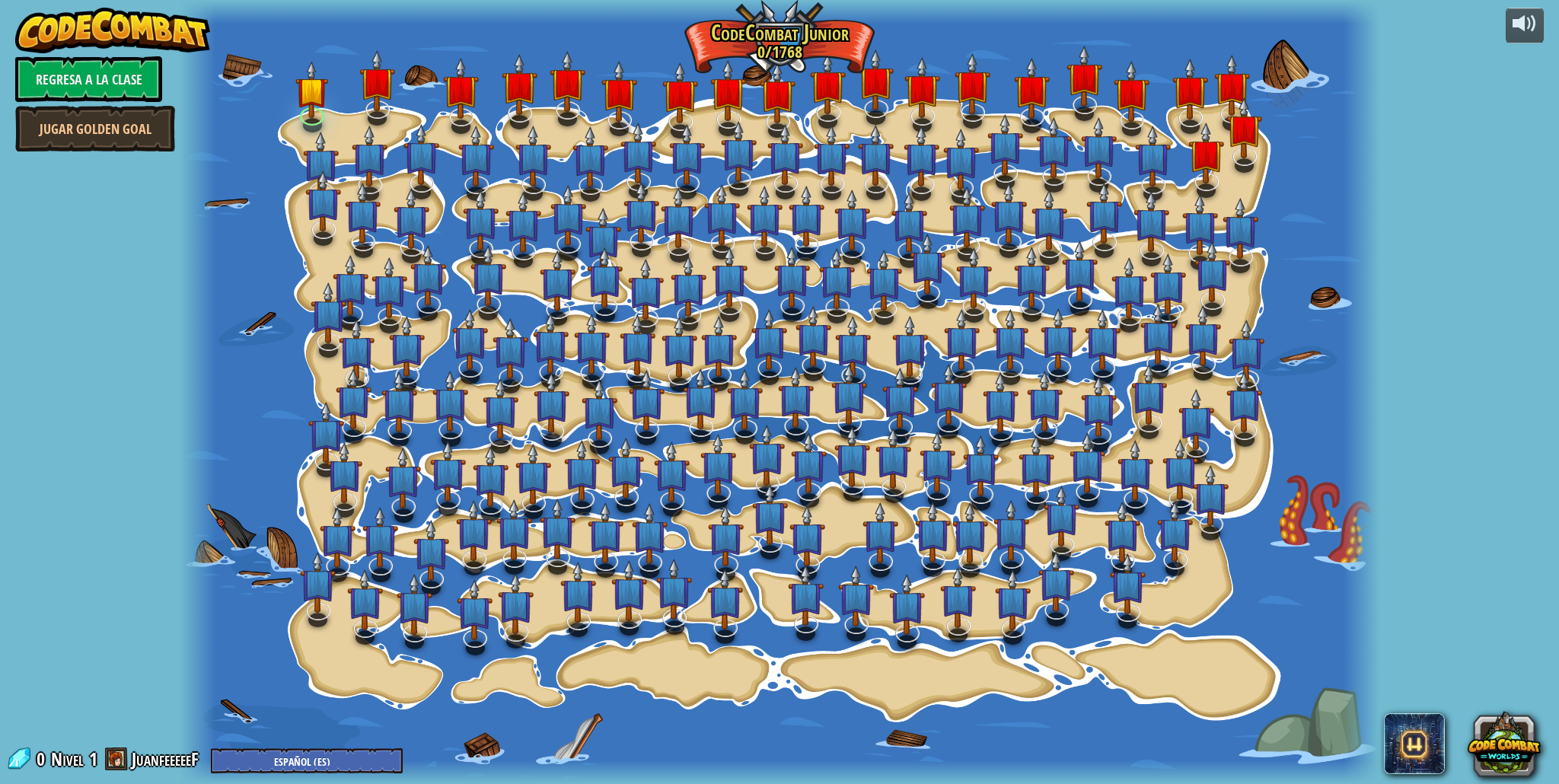
select select "es-ES"
